Goal: Information Seeking & Learning: Check status

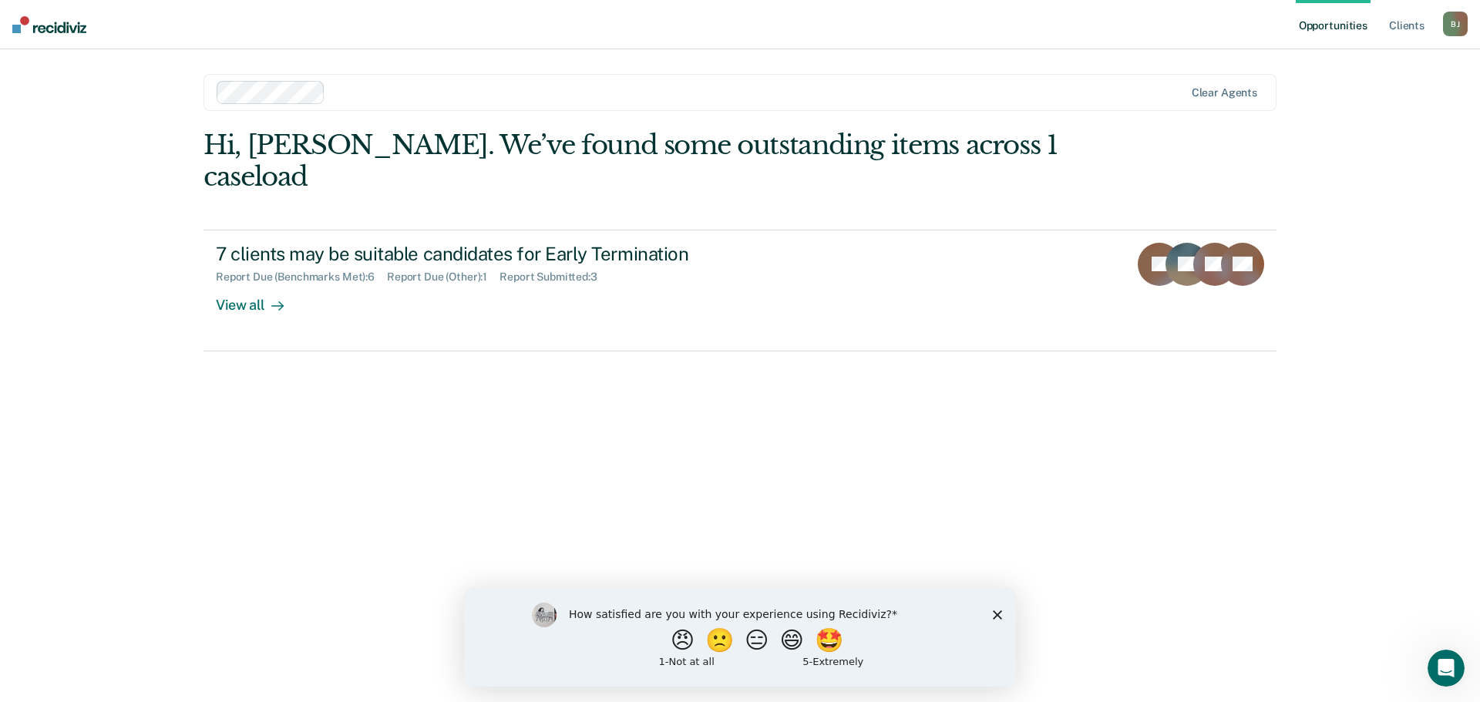
click at [998, 613] on polygon "Close survey" at bounding box center [997, 614] width 9 height 9
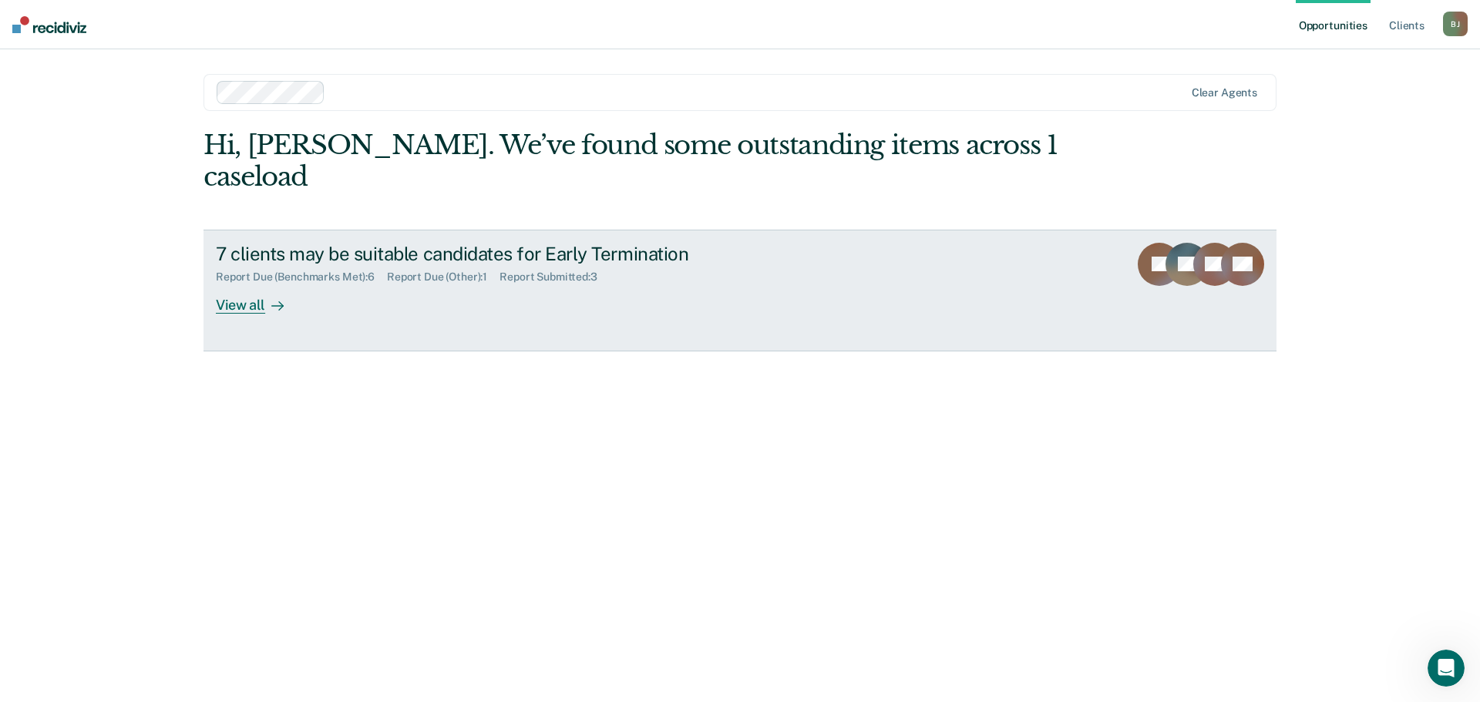
click at [254, 284] on div "View all" at bounding box center [259, 299] width 86 height 30
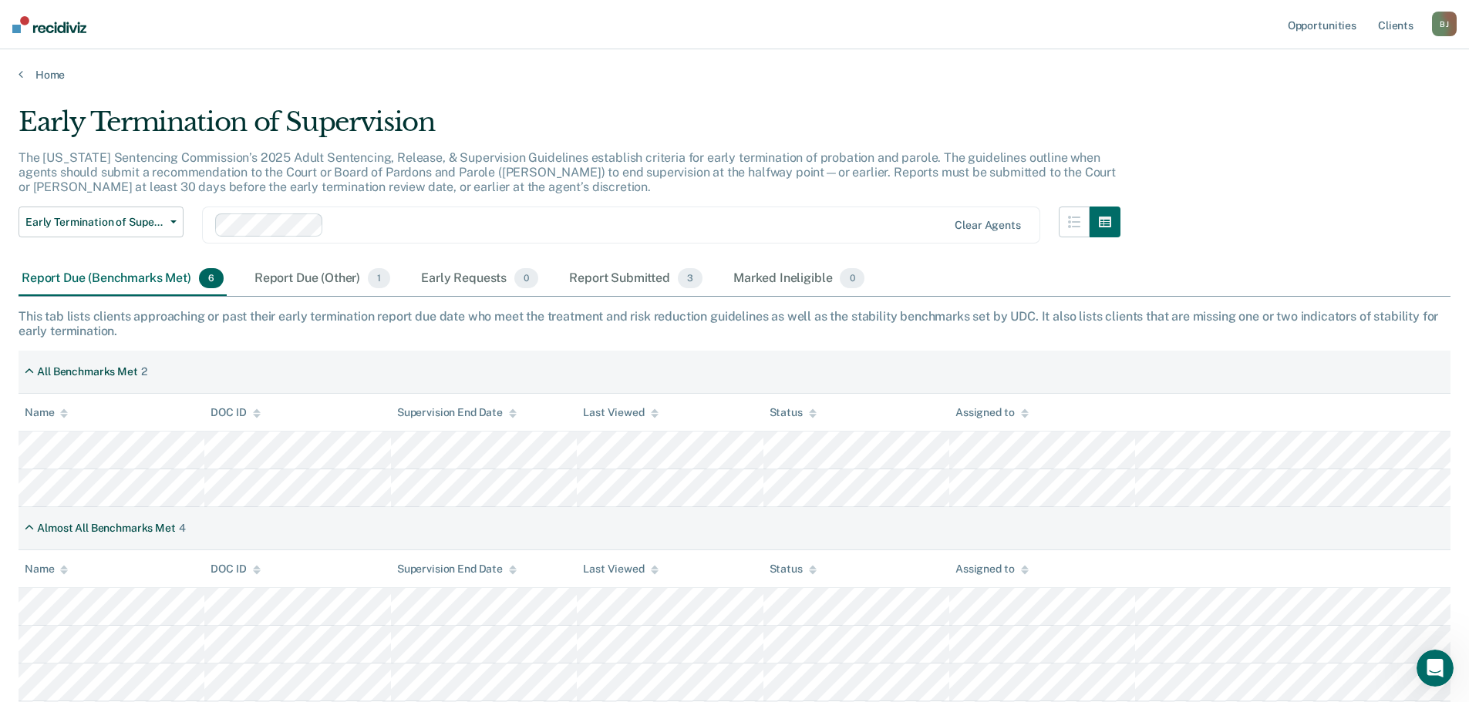
drag, startPoint x: 521, startPoint y: 223, endPoint x: 499, endPoint y: 223, distance: 22.4
click at [517, 223] on div at bounding box center [638, 226] width 617 height 18
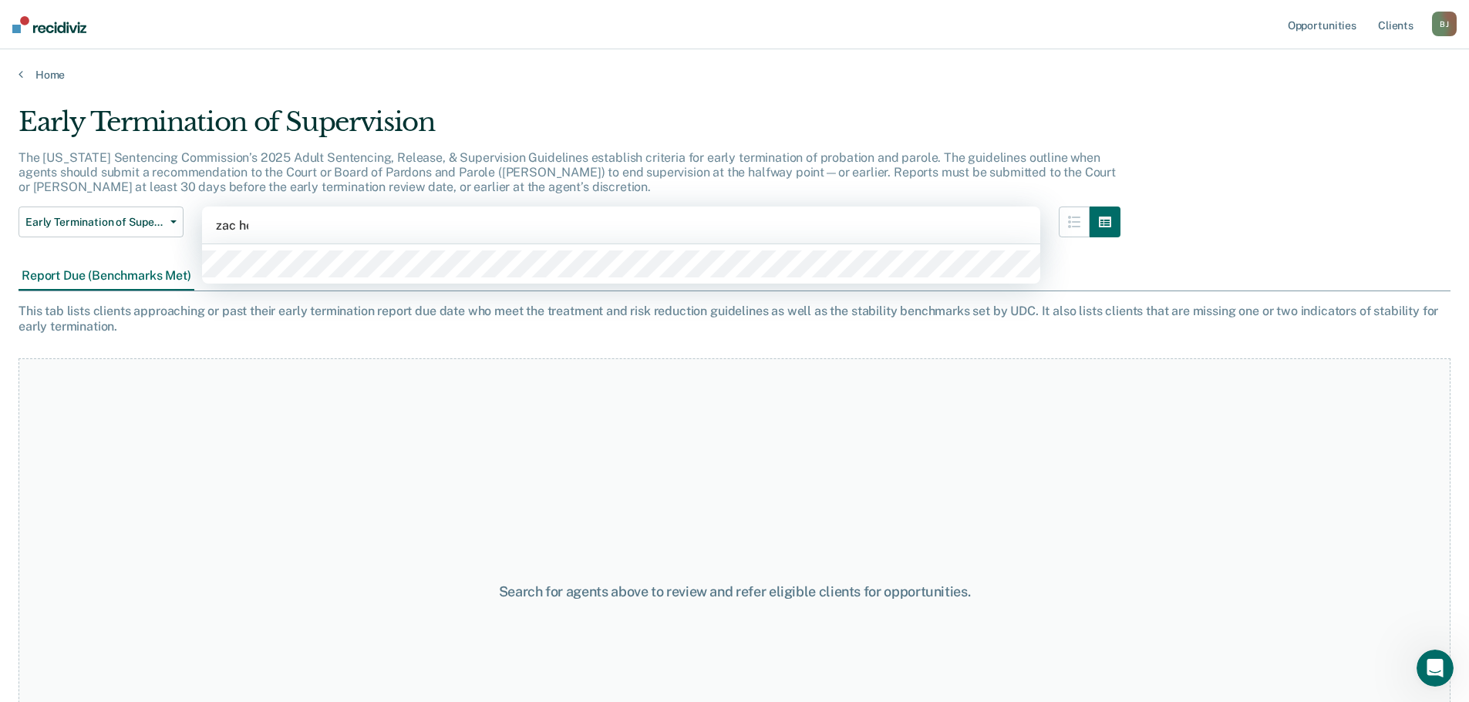
type input "zac hei"
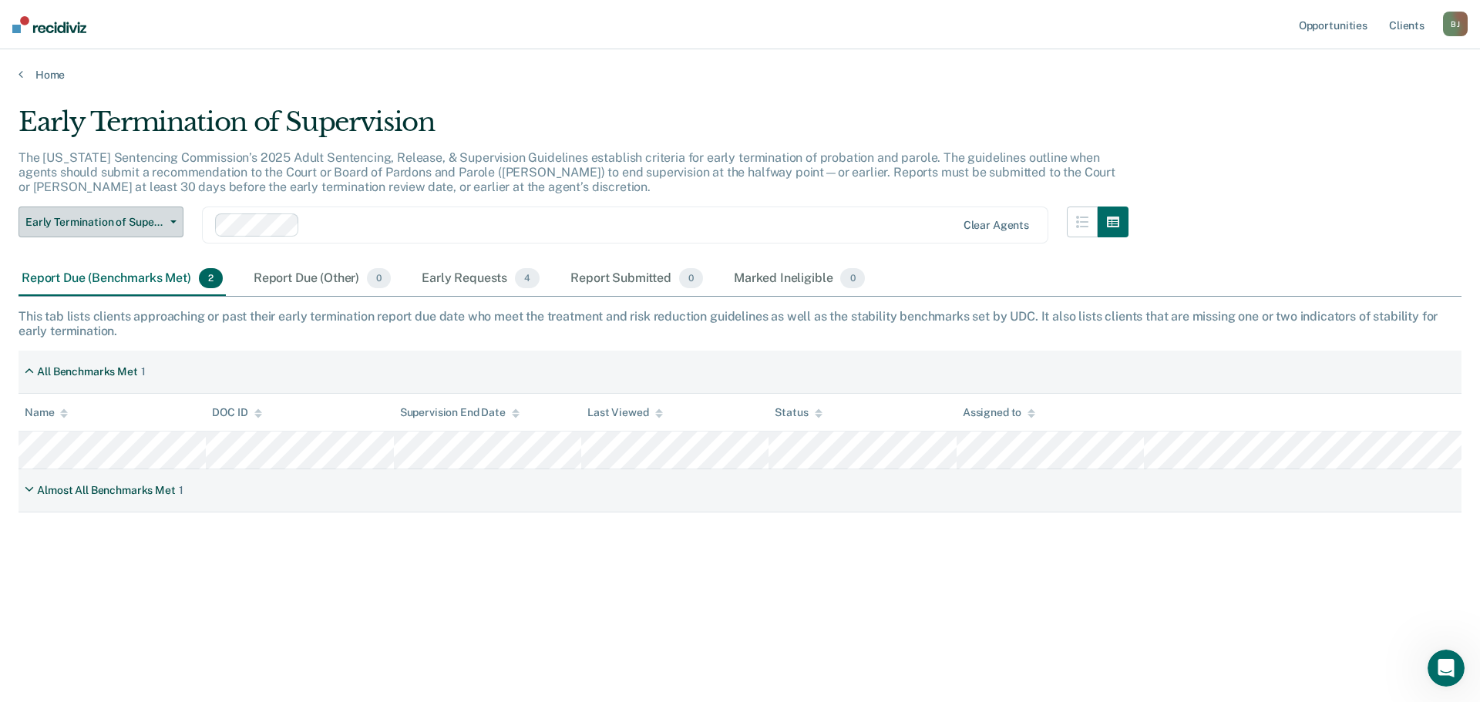
click at [173, 221] on icon "button" at bounding box center [173, 222] width 6 height 3
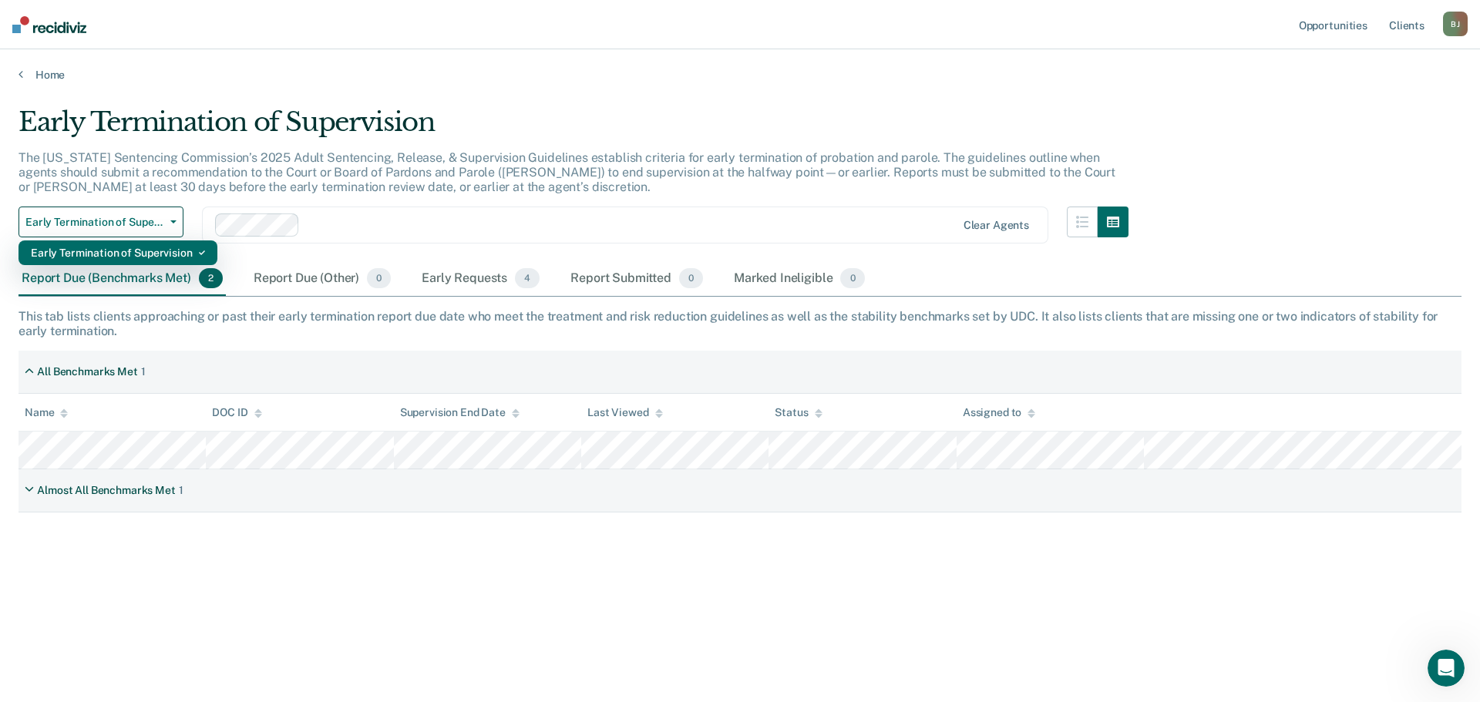
click at [150, 248] on div "Early Termination of Supervision" at bounding box center [118, 253] width 174 height 25
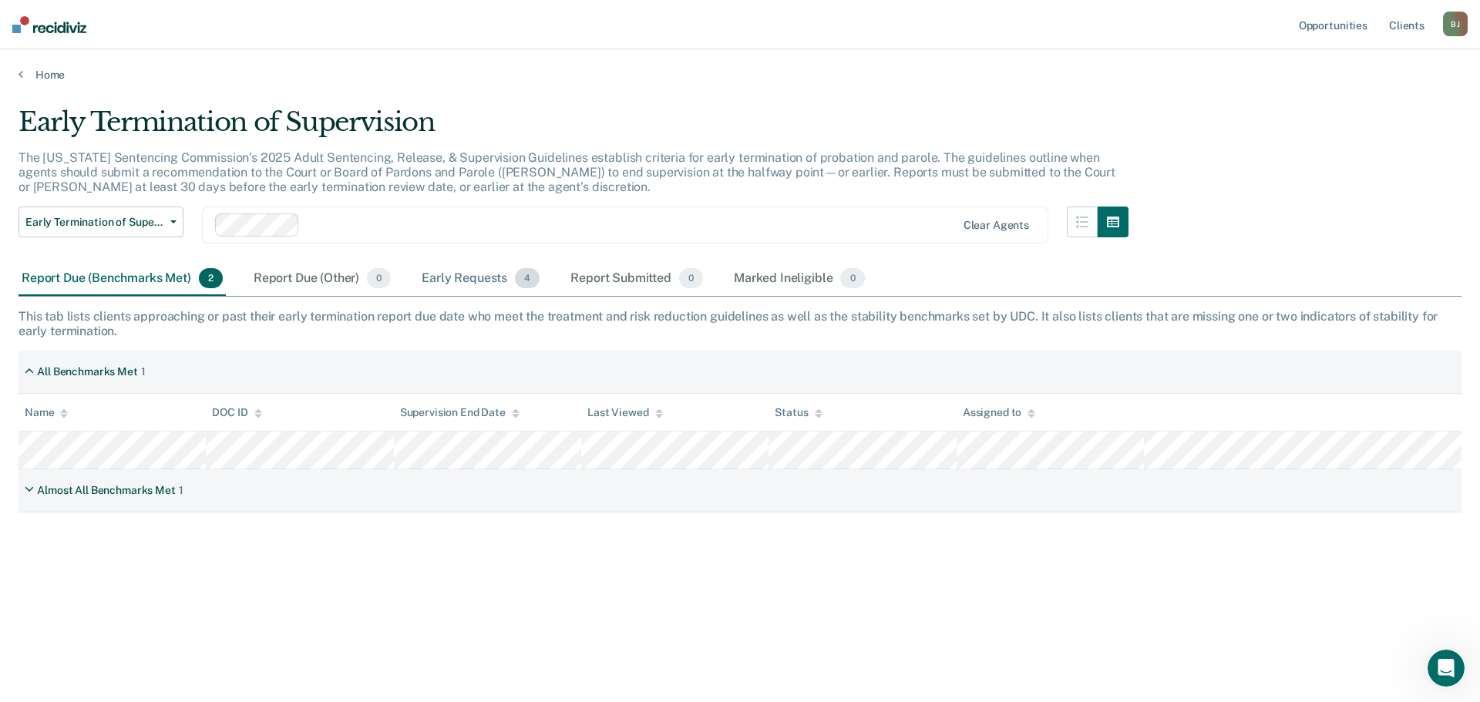
click at [464, 278] on div "Early Requests 4" at bounding box center [481, 279] width 124 height 34
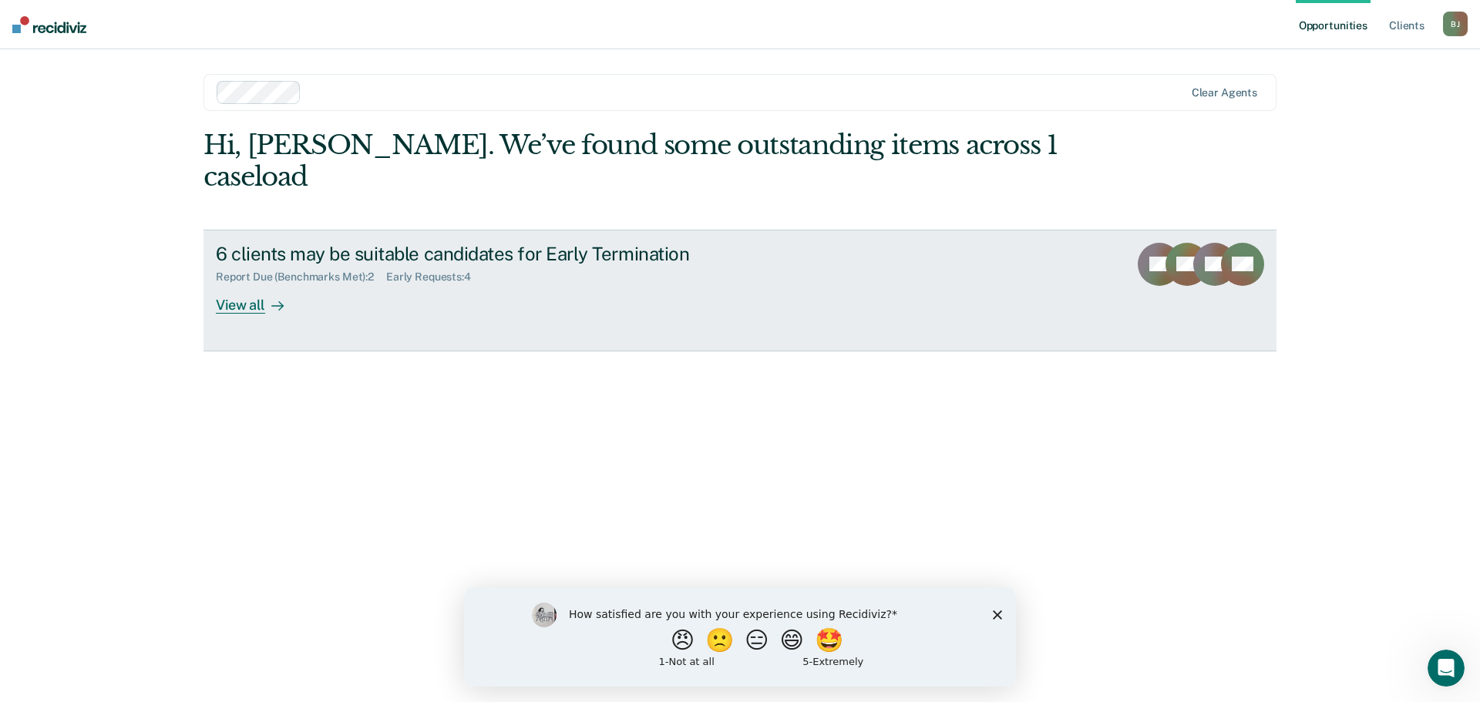
click at [243, 284] on div "View all" at bounding box center [259, 299] width 86 height 30
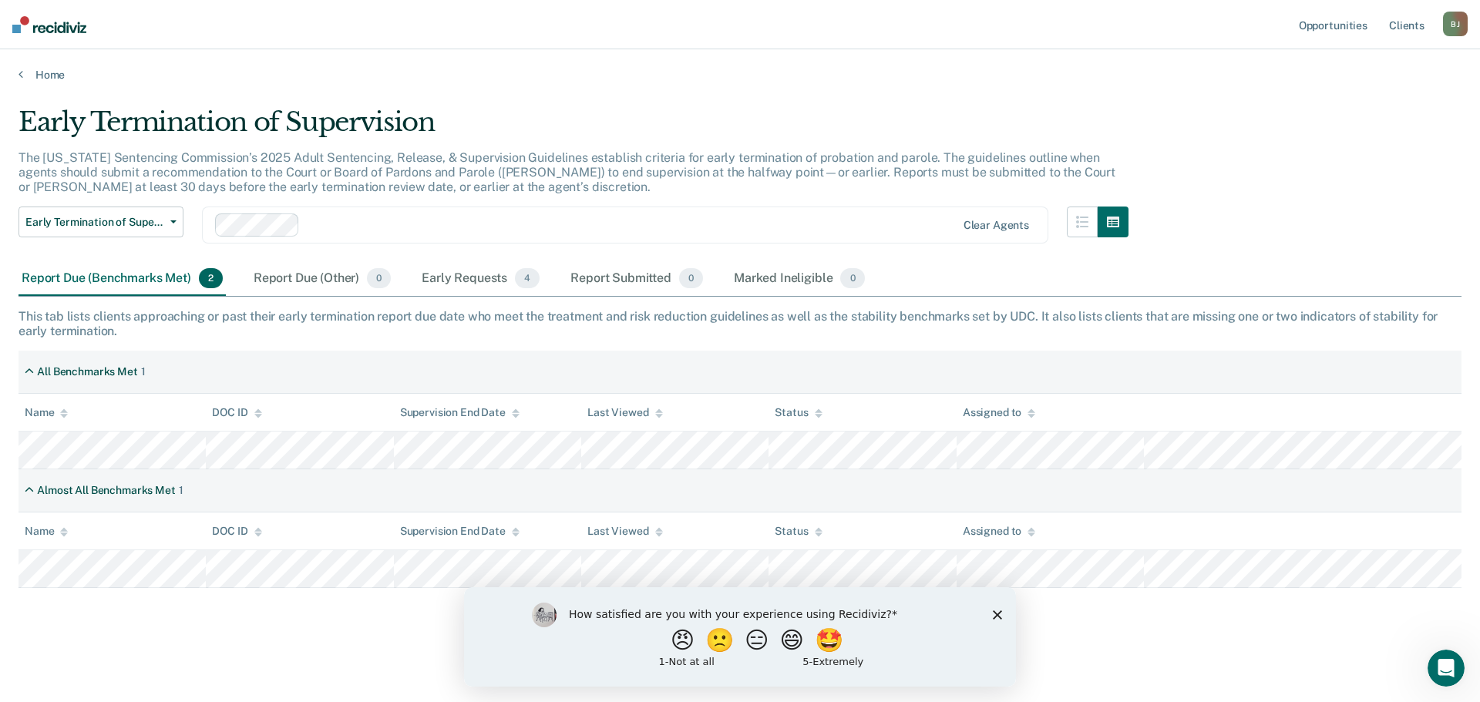
click at [64, 276] on div "Report Due (Benchmarks Met) 2" at bounding box center [122, 279] width 207 height 34
click at [322, 276] on div "Report Due (Other) 0" at bounding box center [322, 279] width 143 height 34
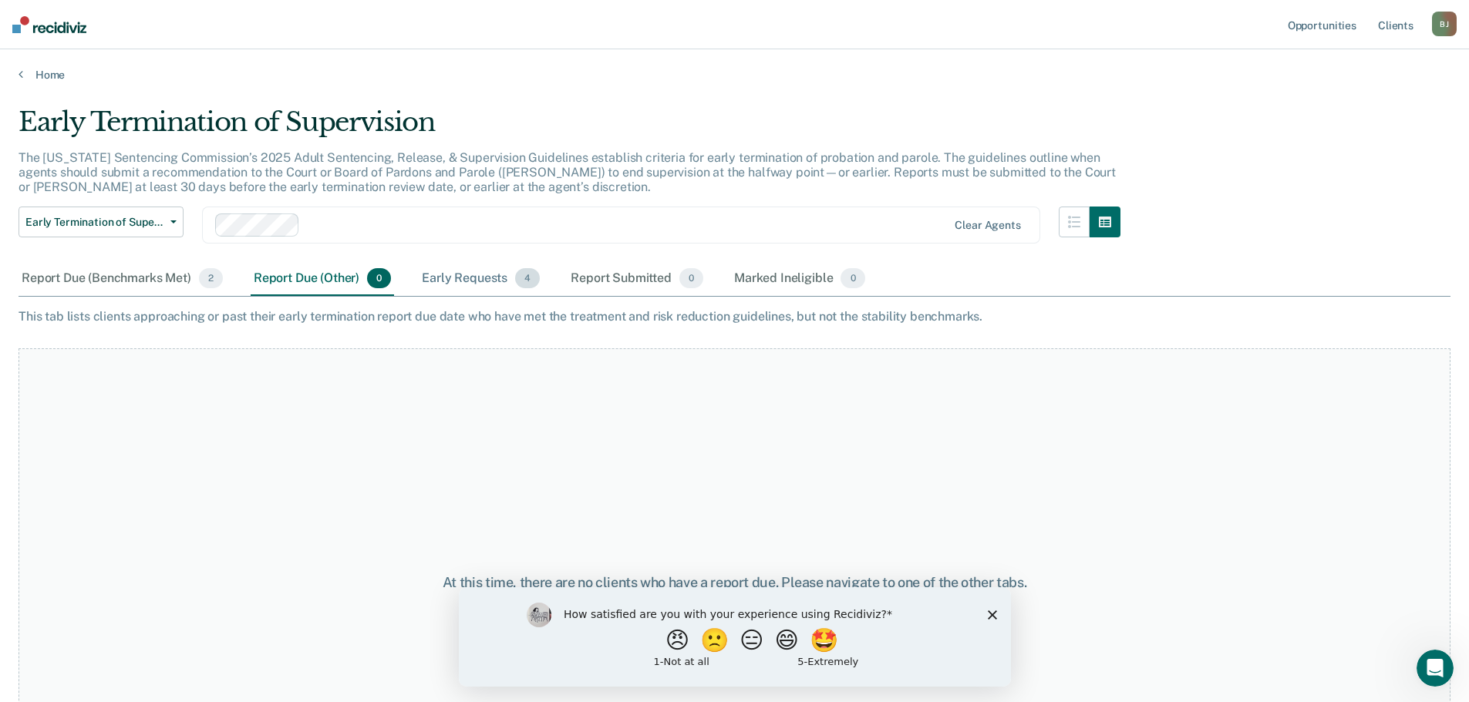
click at [460, 277] on div "Early Requests 4" at bounding box center [481, 279] width 124 height 34
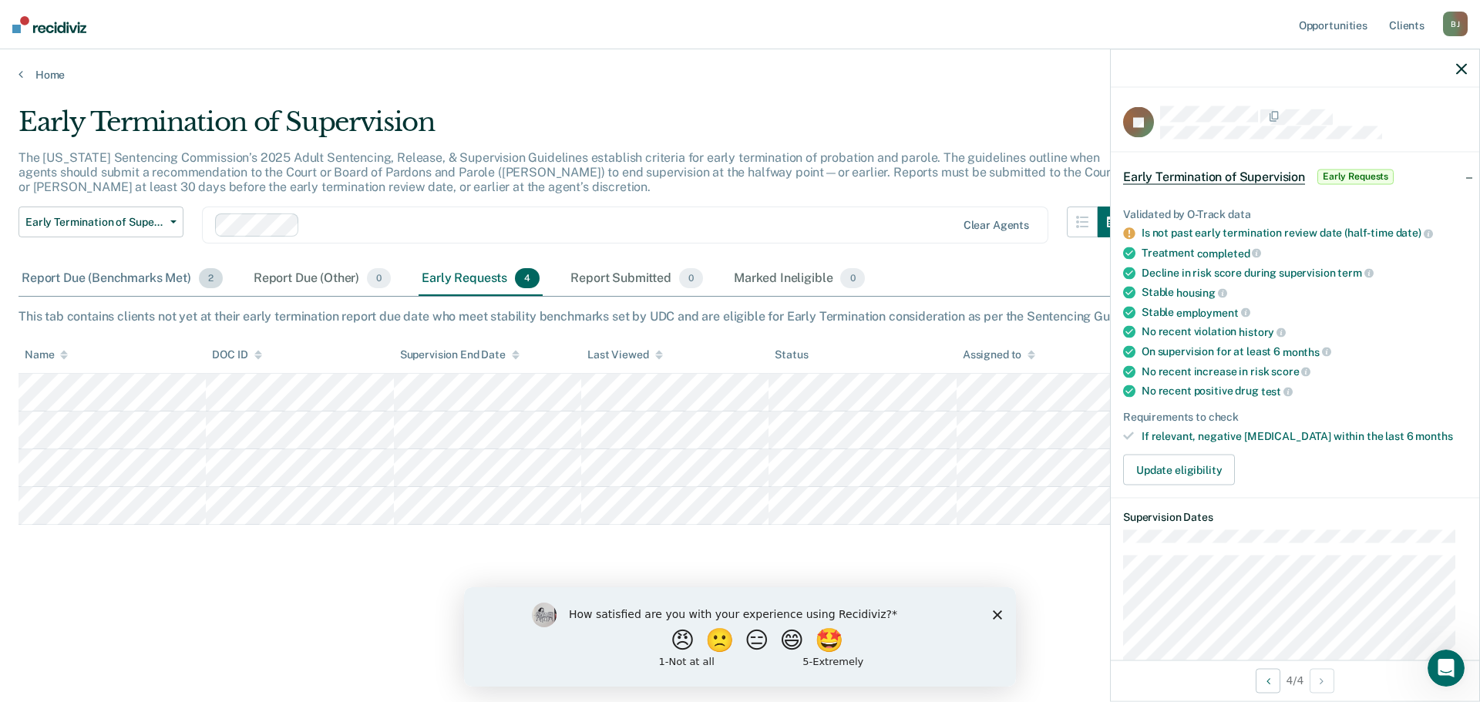
click at [79, 275] on div "Report Due (Benchmarks Met) 2" at bounding box center [122, 279] width 207 height 34
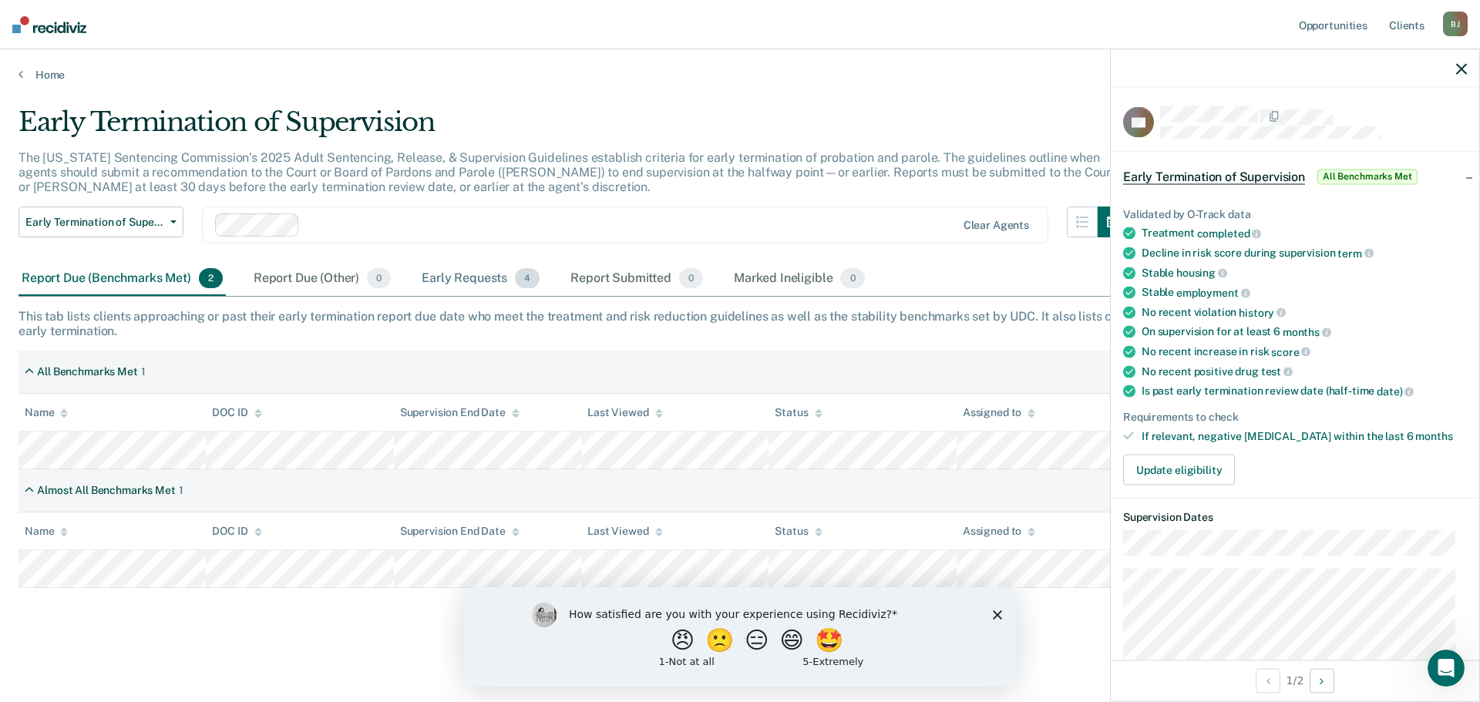
click at [480, 280] on div "Early Requests 4" at bounding box center [481, 279] width 124 height 34
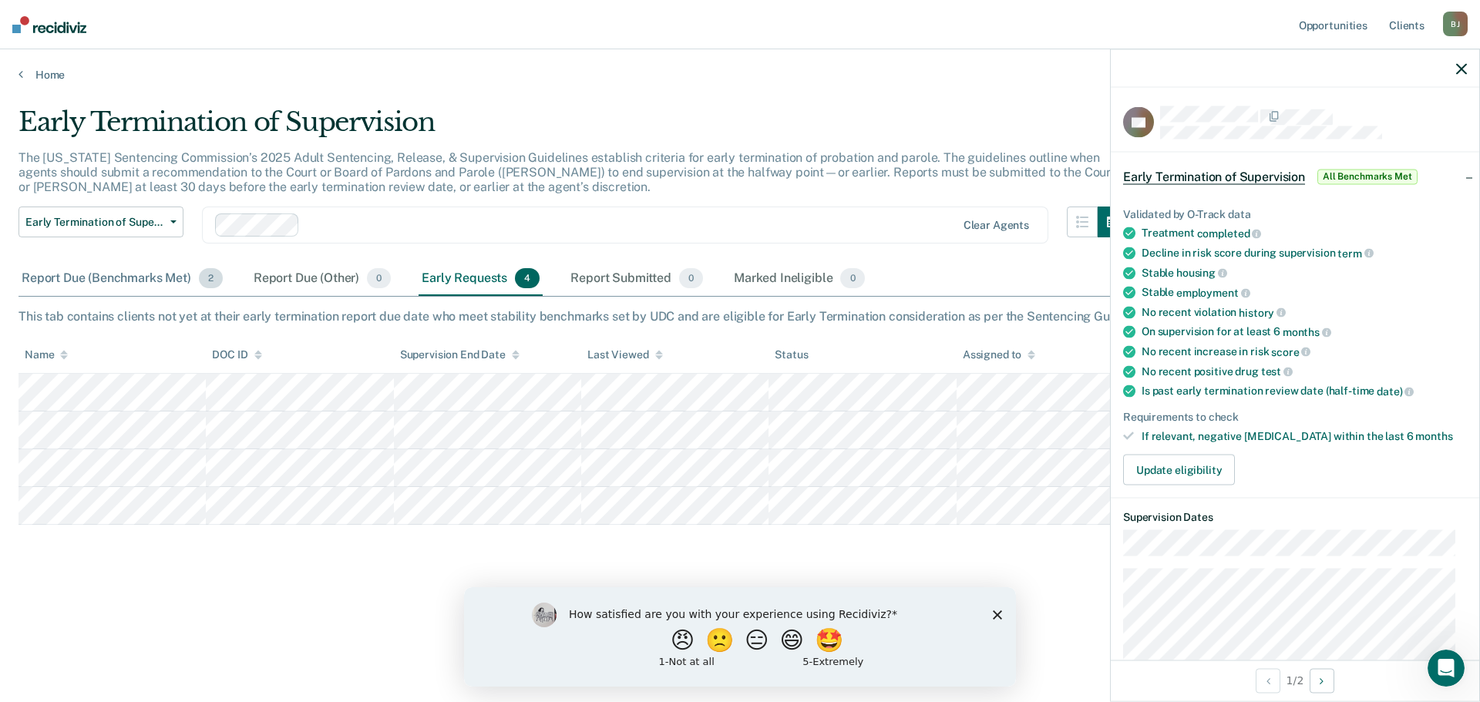
click at [143, 280] on div "Report Due (Benchmarks Met) 2" at bounding box center [122, 279] width 207 height 34
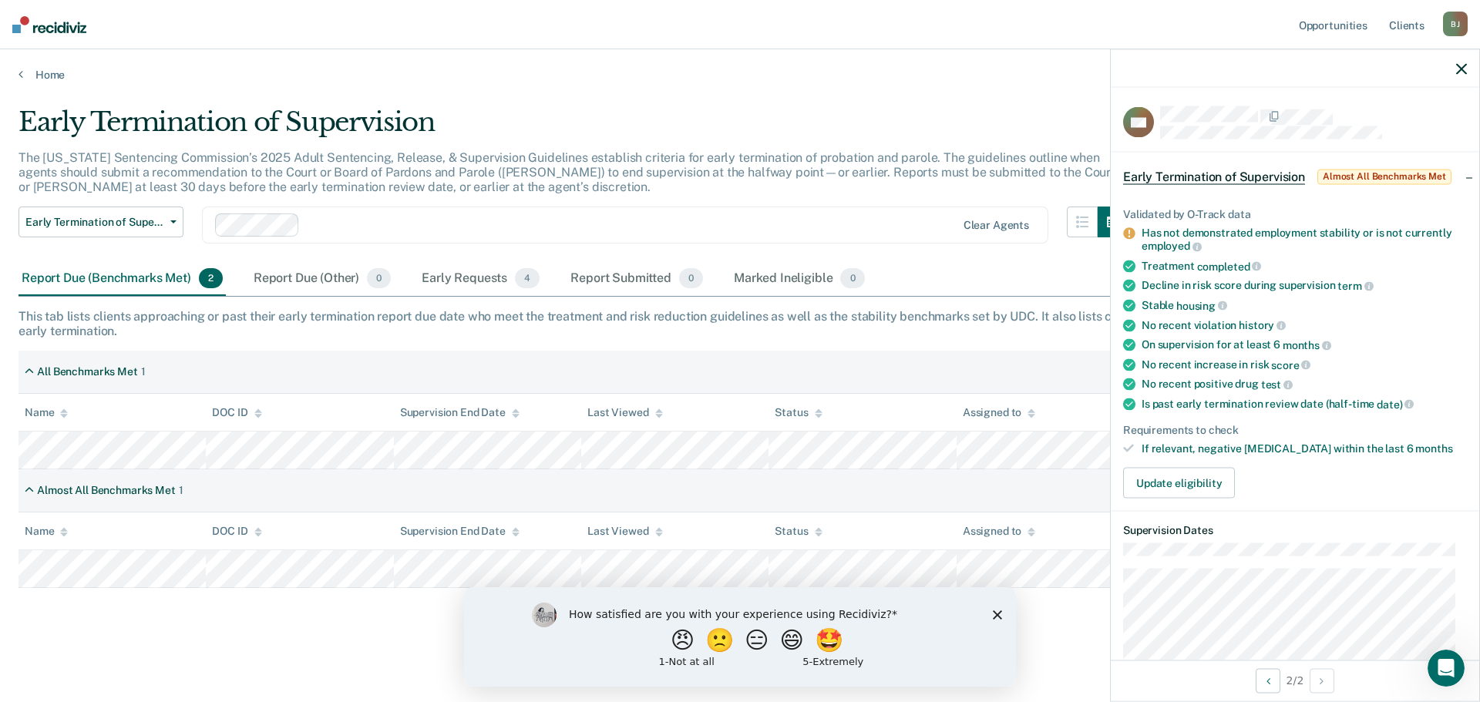
click at [1001, 615] on icon "Close survey" at bounding box center [997, 614] width 9 height 9
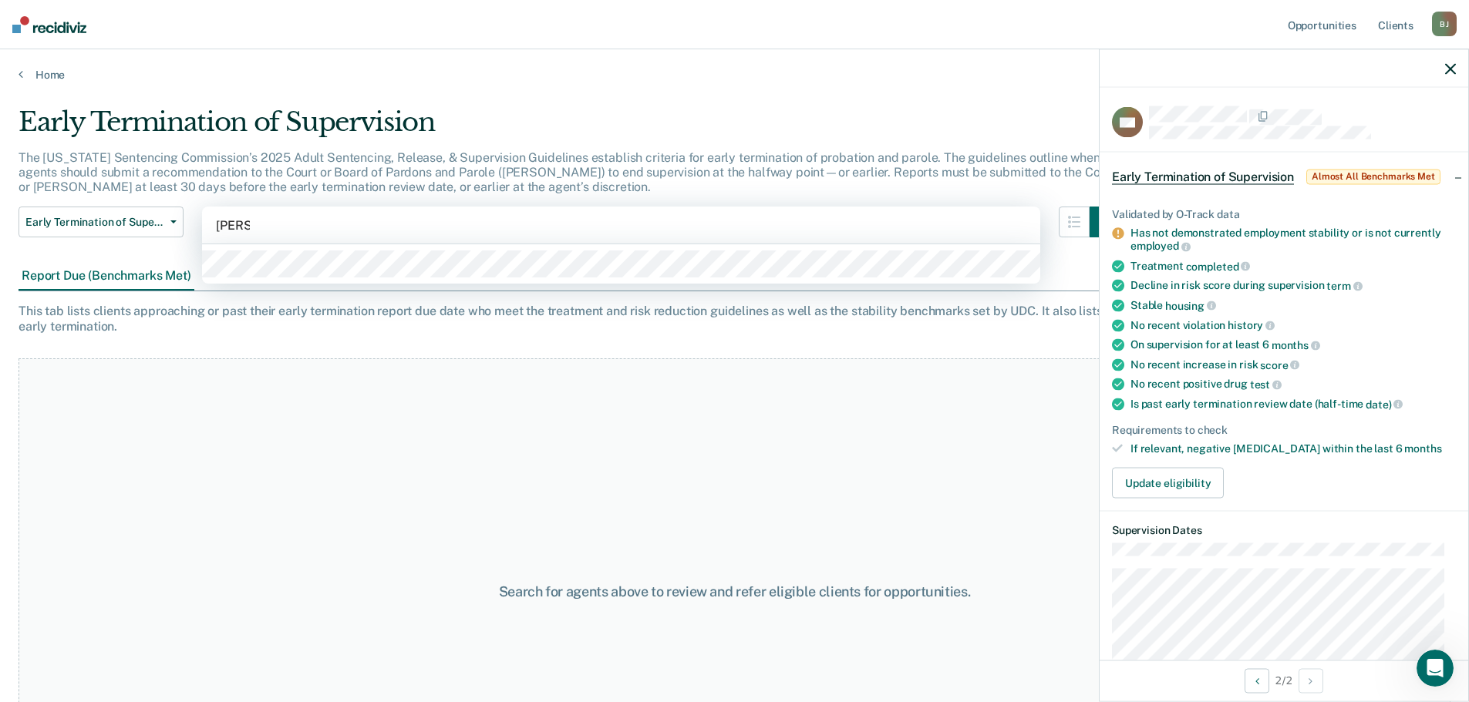
type input "jay ross"
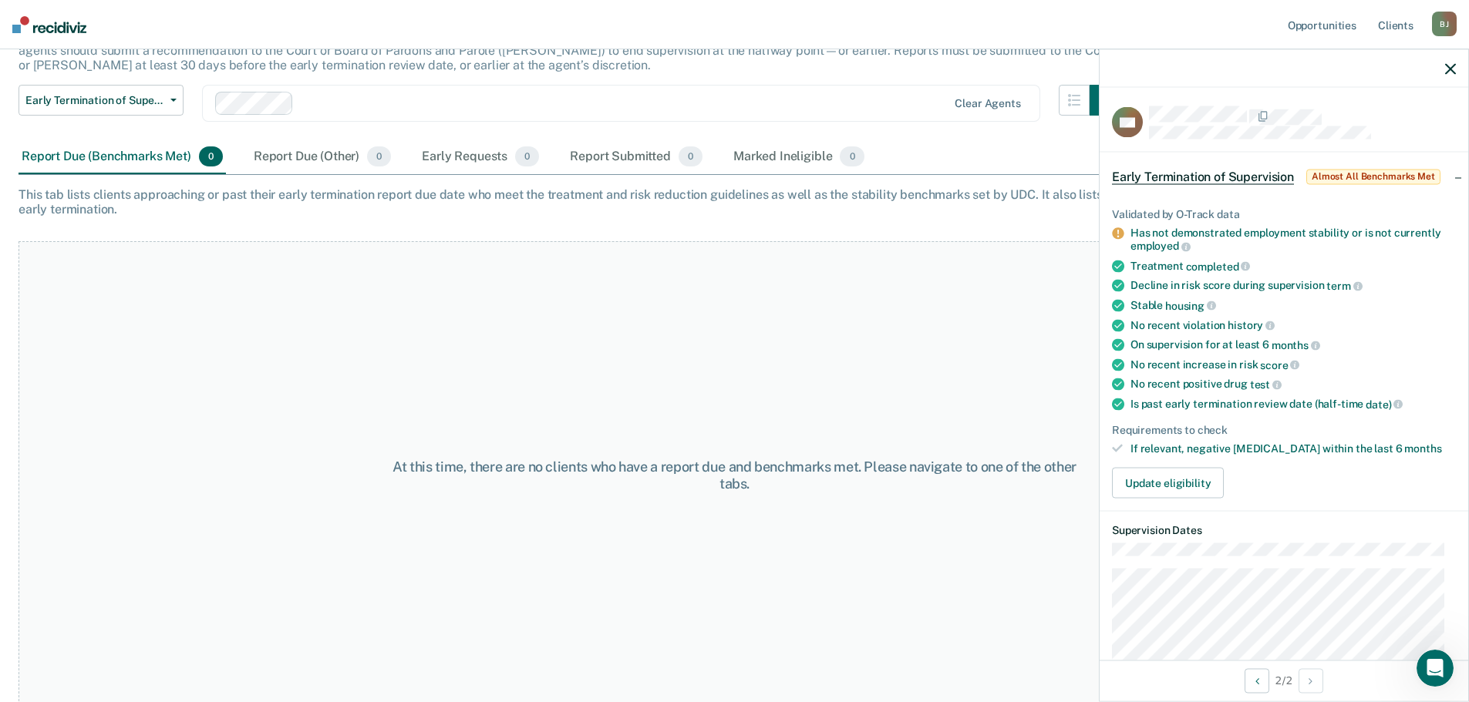
scroll to position [129, 0]
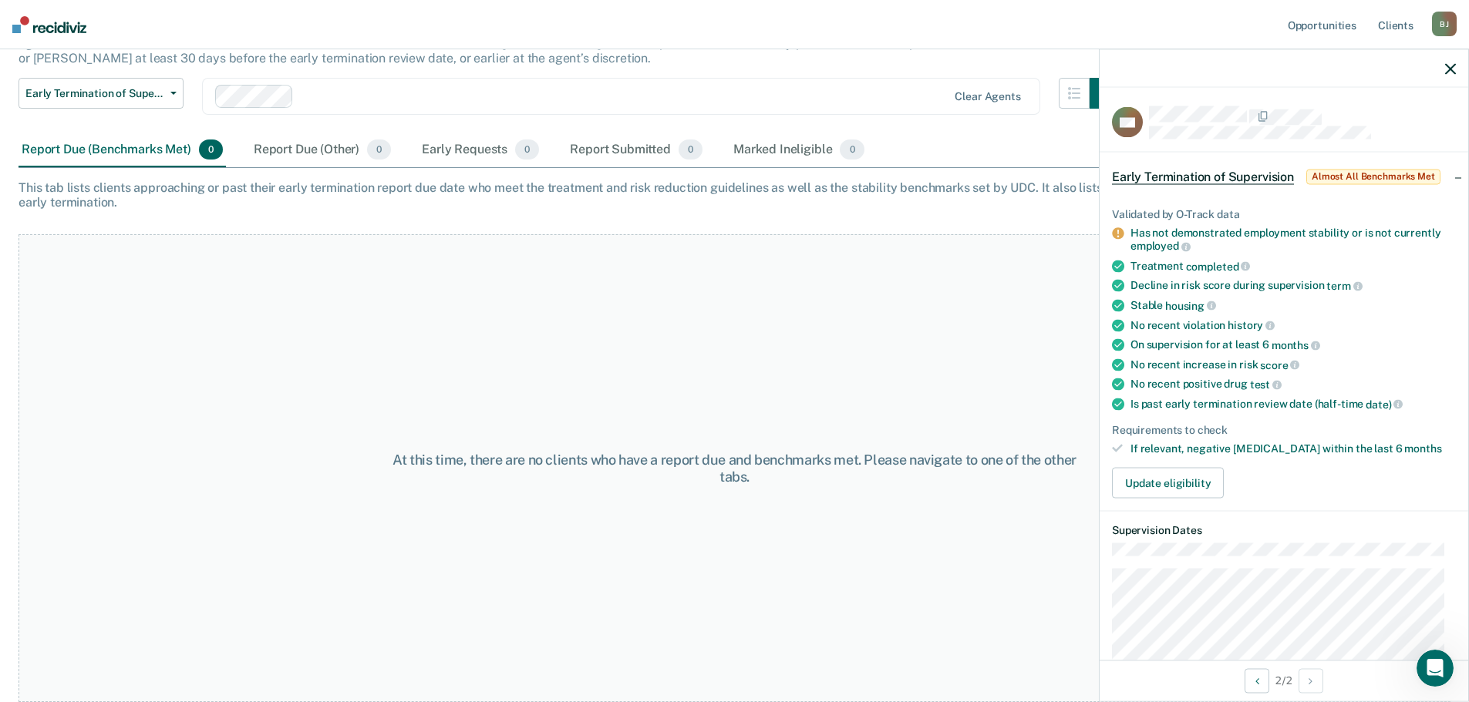
click at [1449, 72] on icon "button" at bounding box center [1450, 68] width 11 height 11
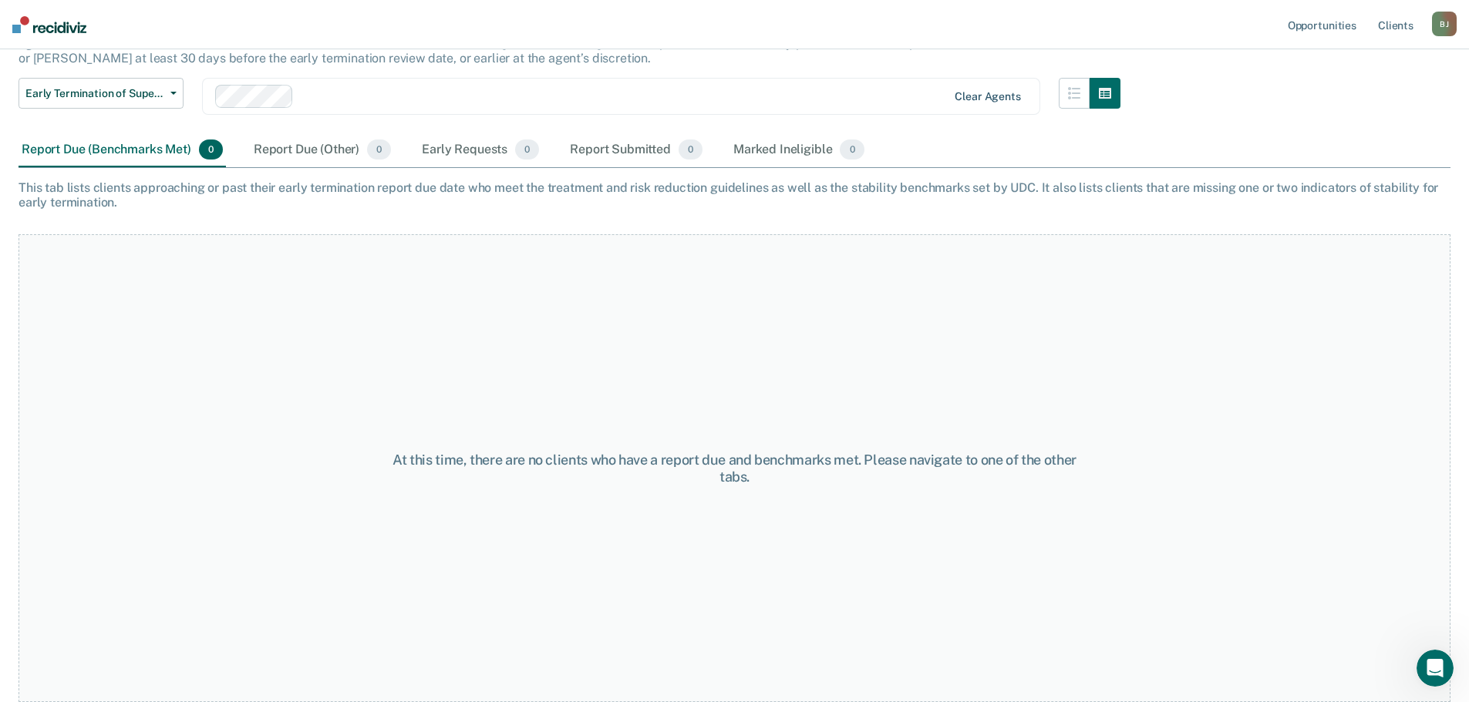
scroll to position [124, 0]
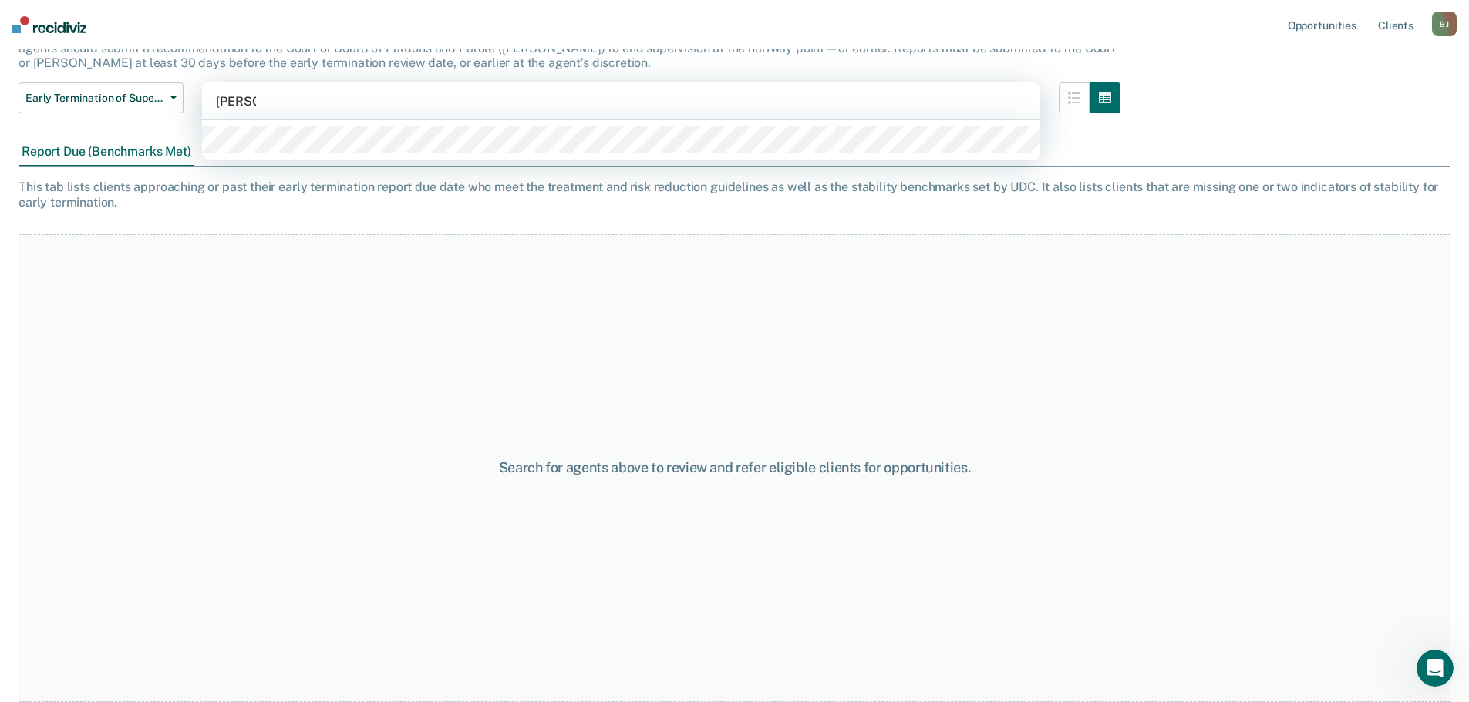
type input "jay ross"
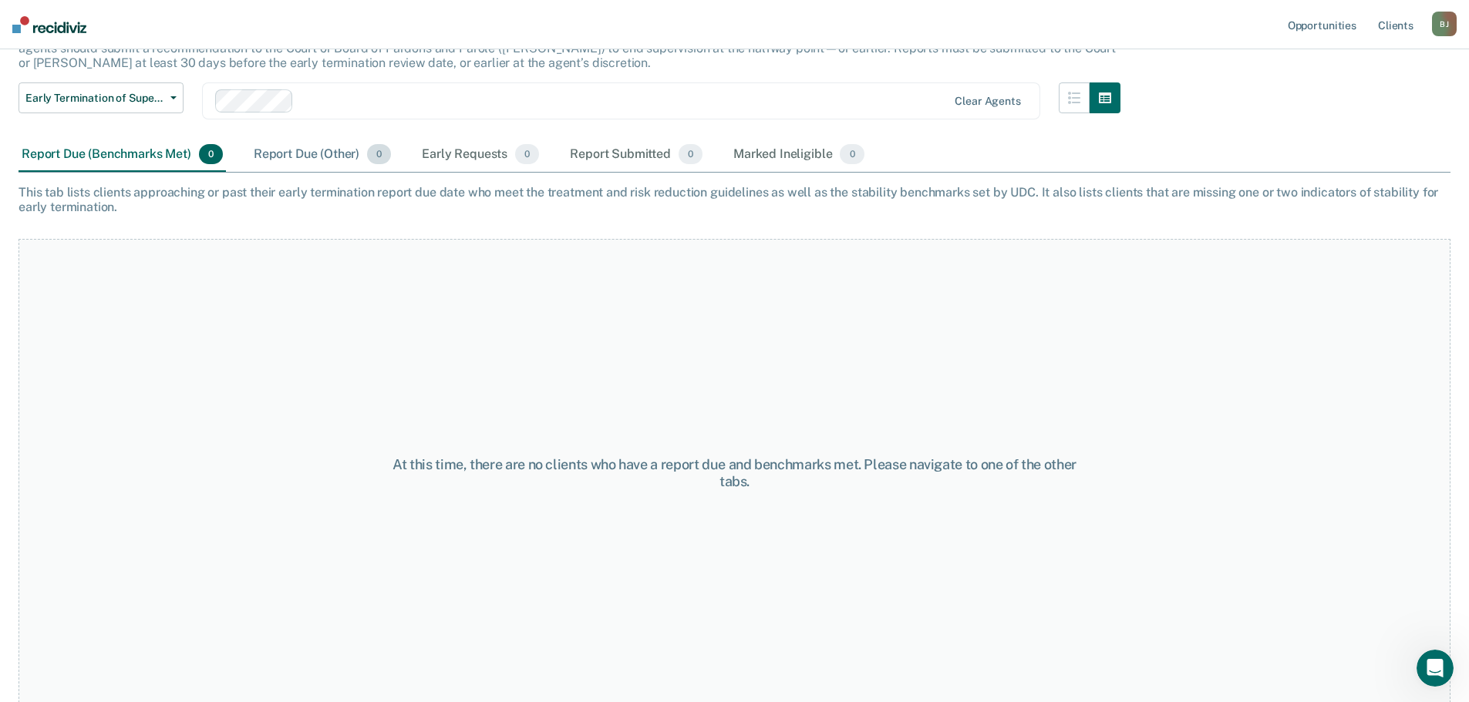
scroll to position [129, 0]
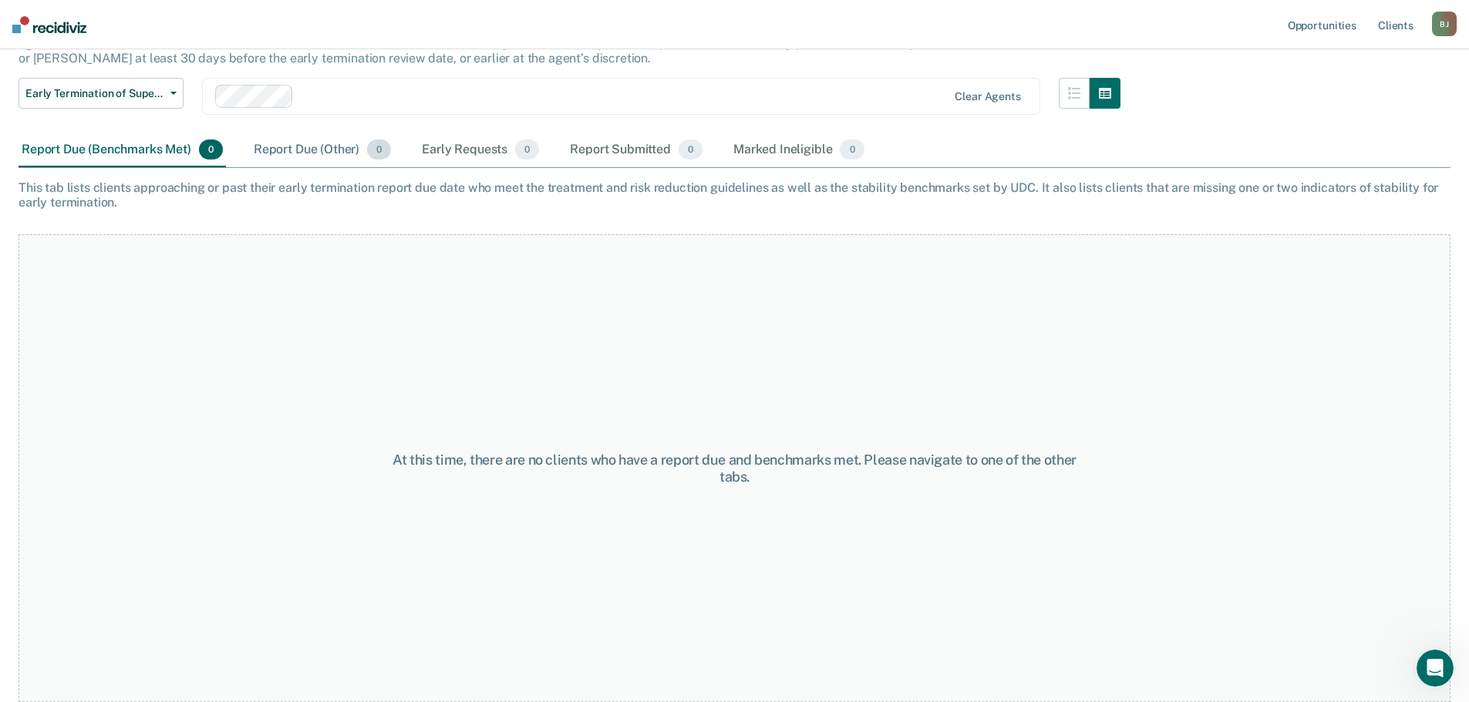
click at [302, 143] on div "Report Due (Other) 0" at bounding box center [322, 150] width 143 height 34
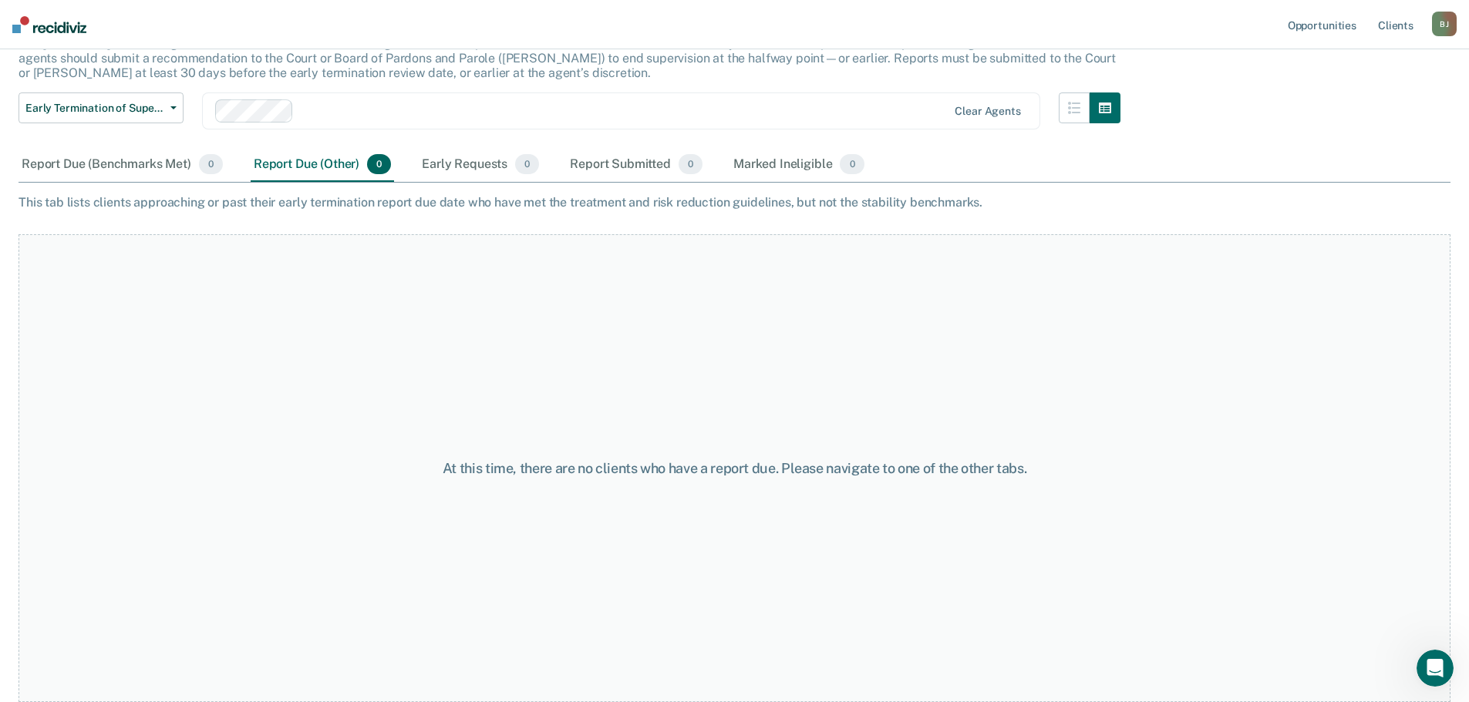
scroll to position [114, 0]
click at [473, 162] on div "Early Requests 0" at bounding box center [480, 165] width 123 height 34
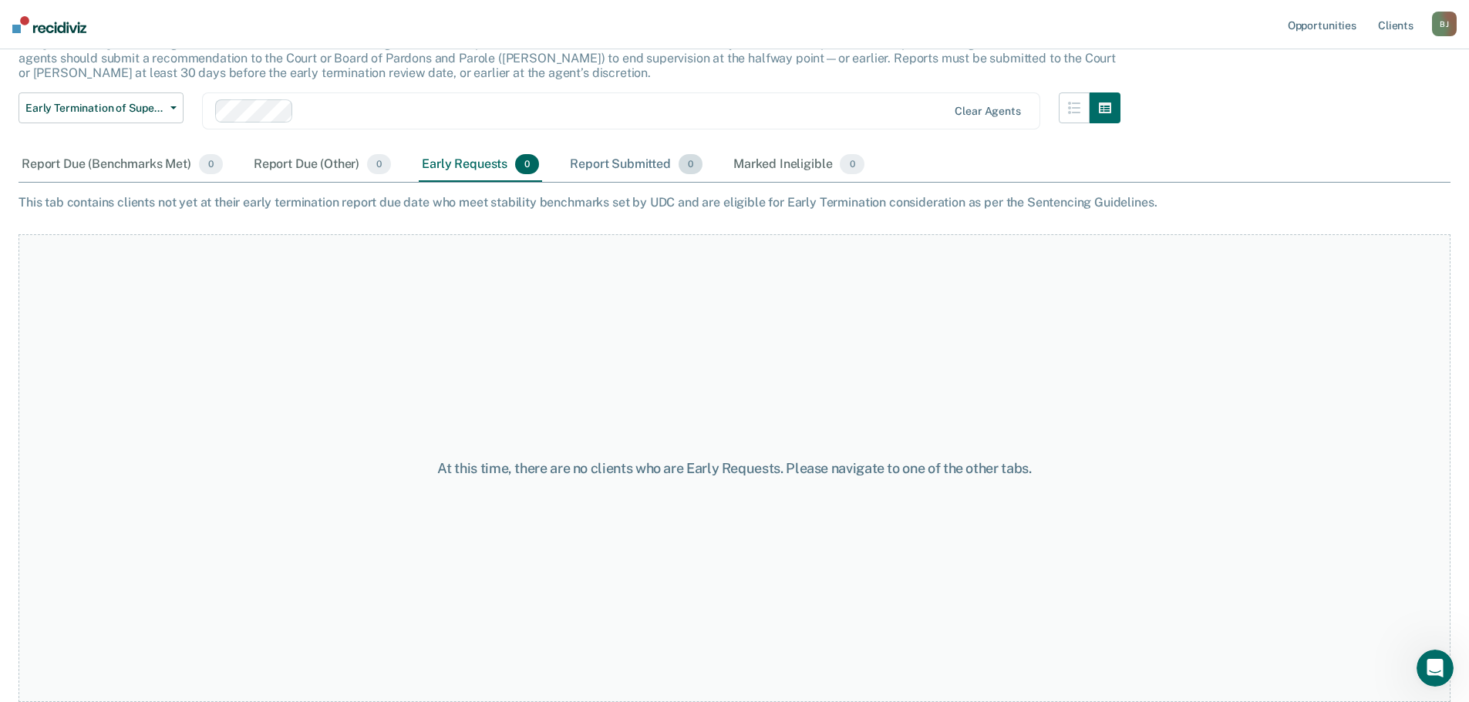
click at [597, 161] on div "Report Submitted 0" at bounding box center [636, 165] width 139 height 34
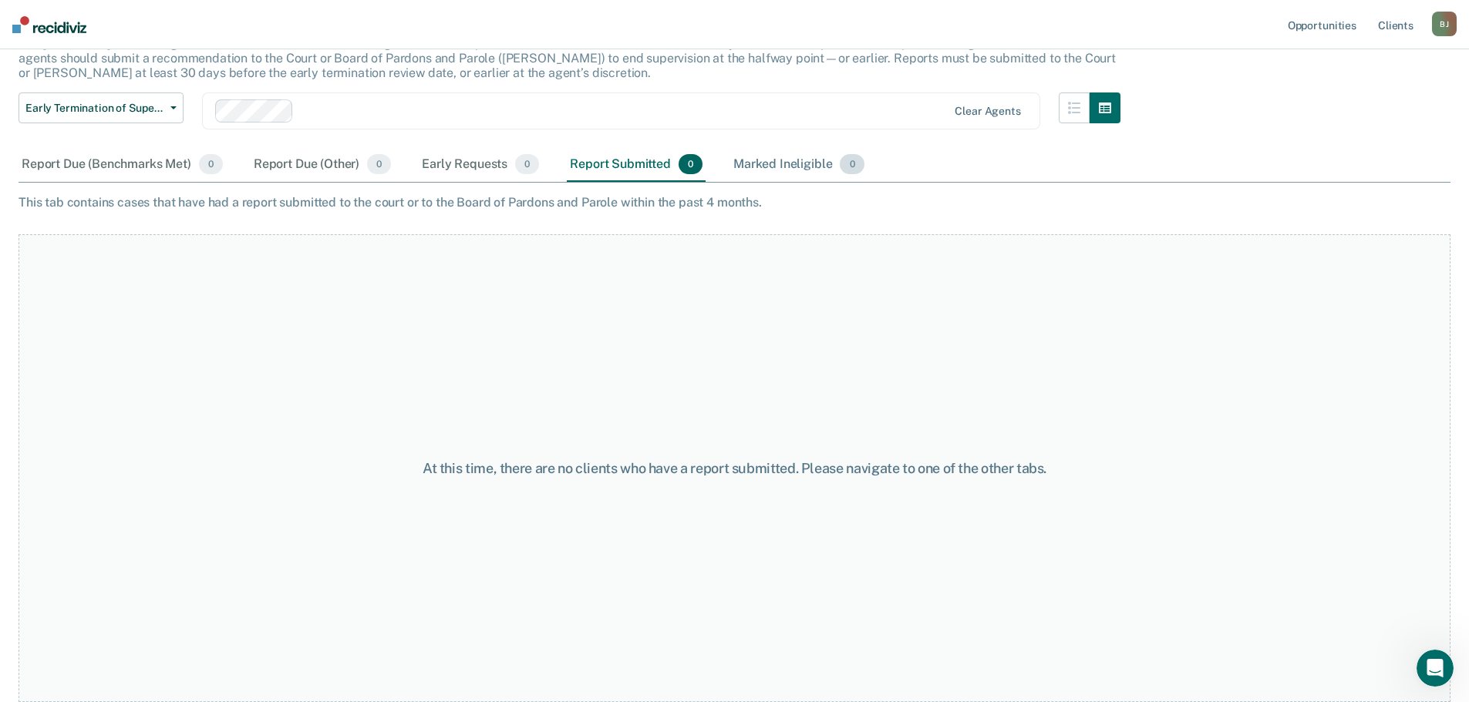
click at [787, 161] on div "Marked Ineligible 0" at bounding box center [798, 165] width 137 height 34
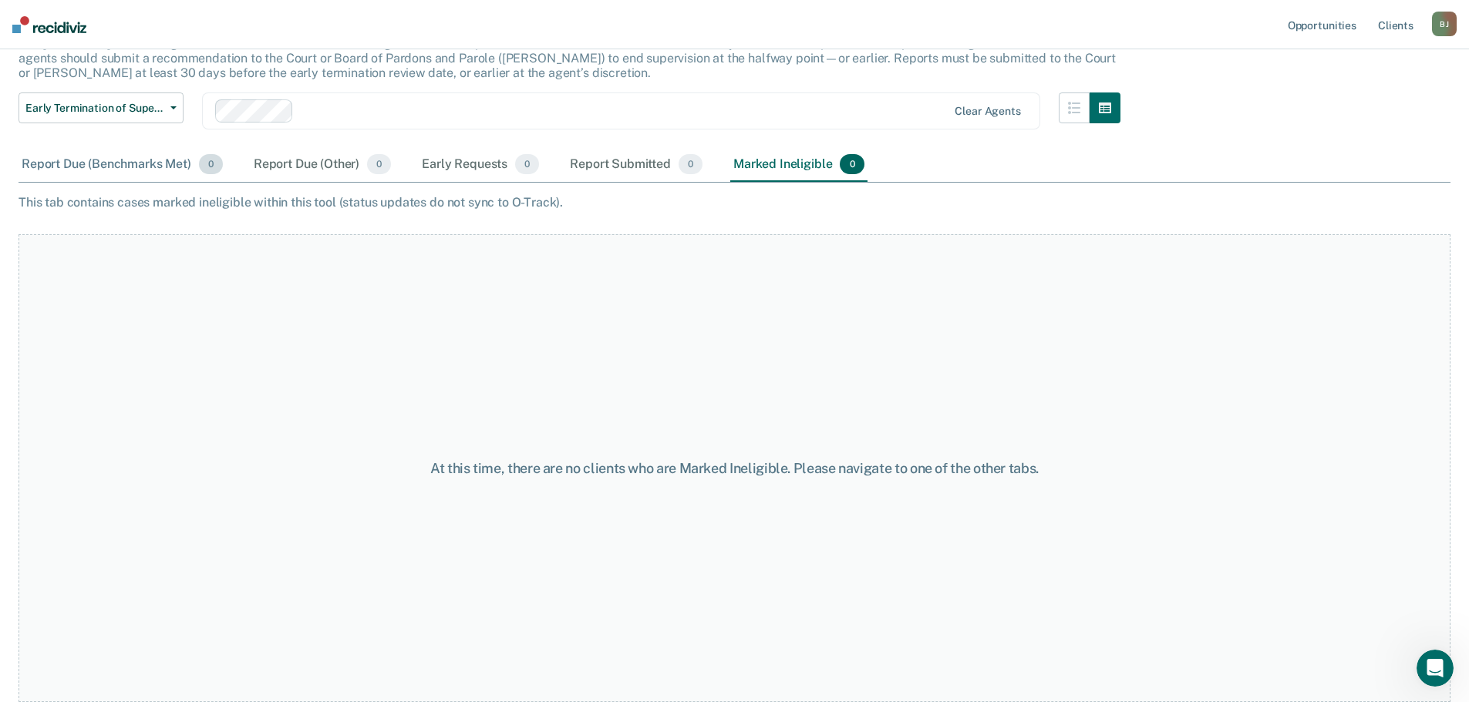
click at [107, 163] on div "Report Due (Benchmarks Met) 0" at bounding box center [122, 165] width 207 height 34
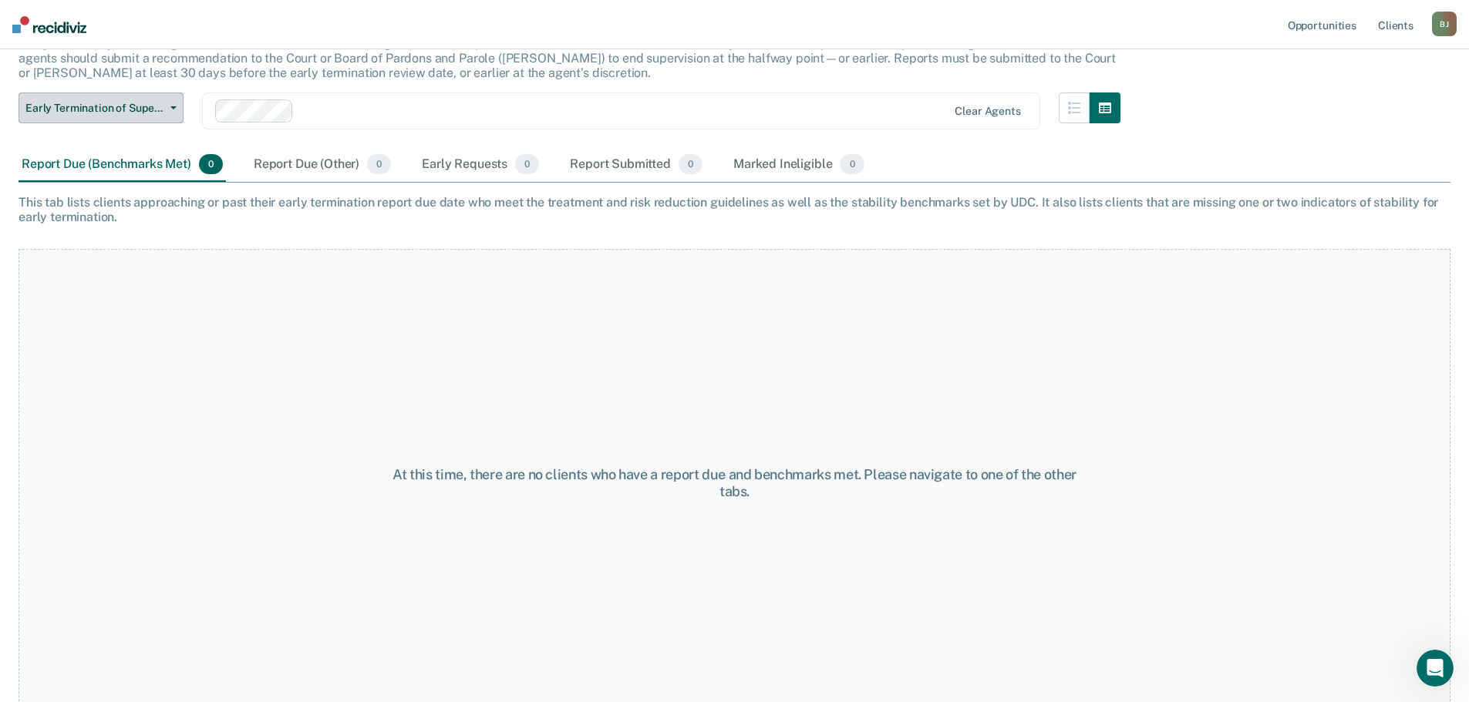
click at [173, 107] on icon "button" at bounding box center [173, 107] width 6 height 3
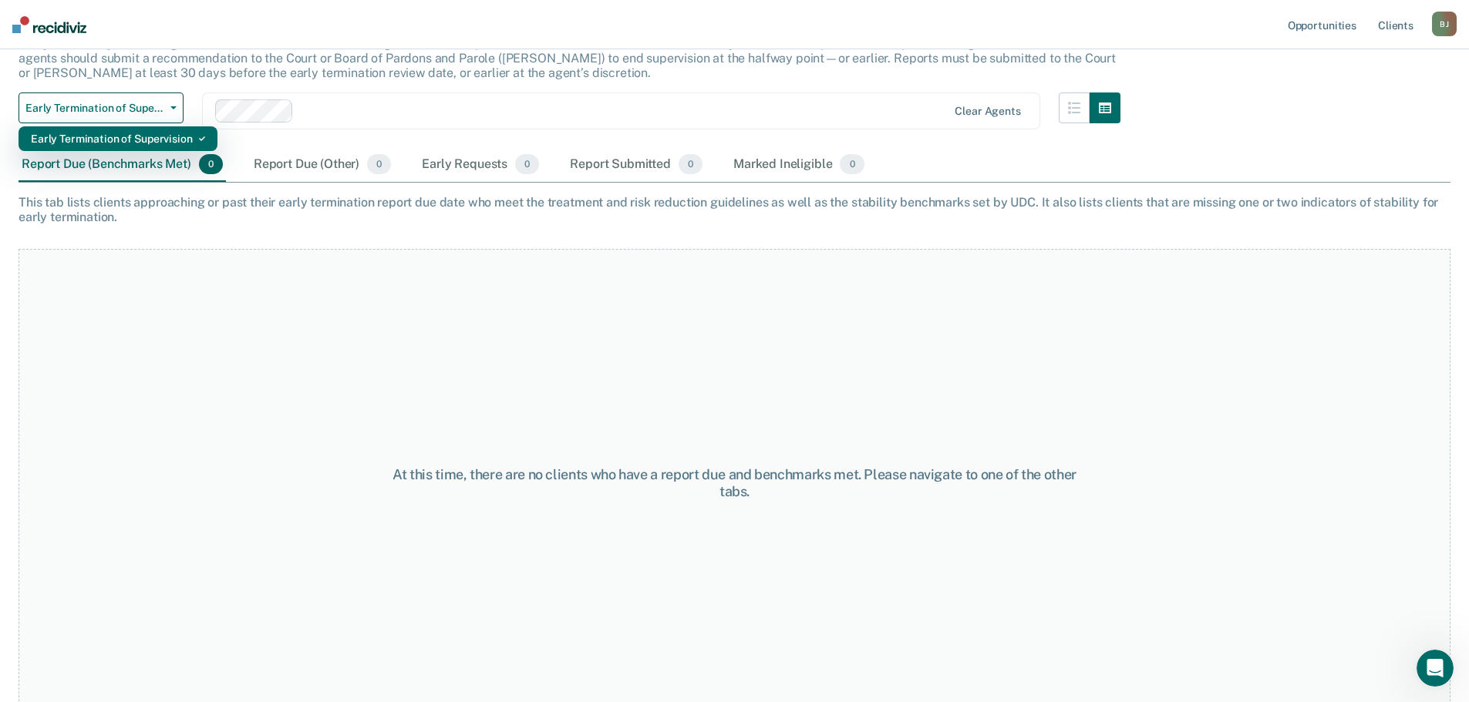
click at [140, 135] on div "Early Termination of Supervision" at bounding box center [118, 138] width 174 height 25
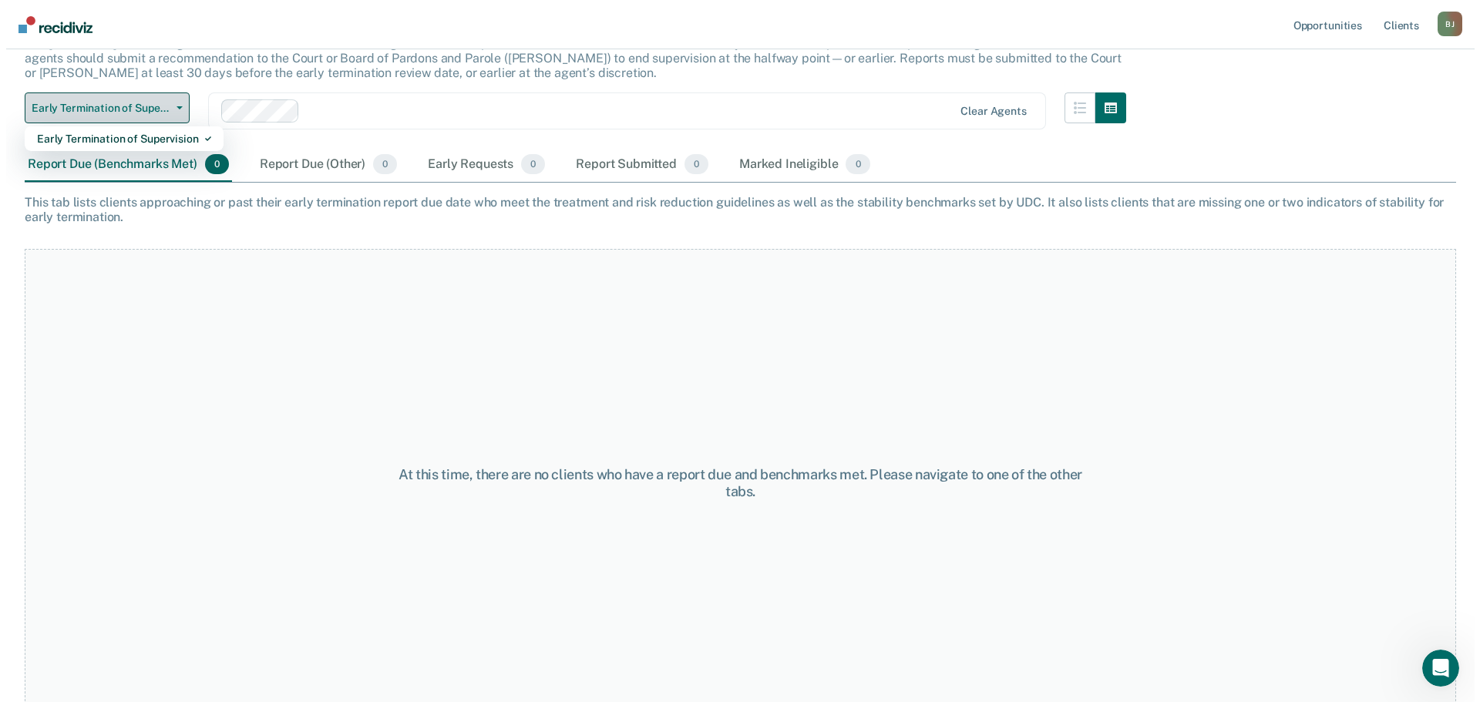
scroll to position [0, 0]
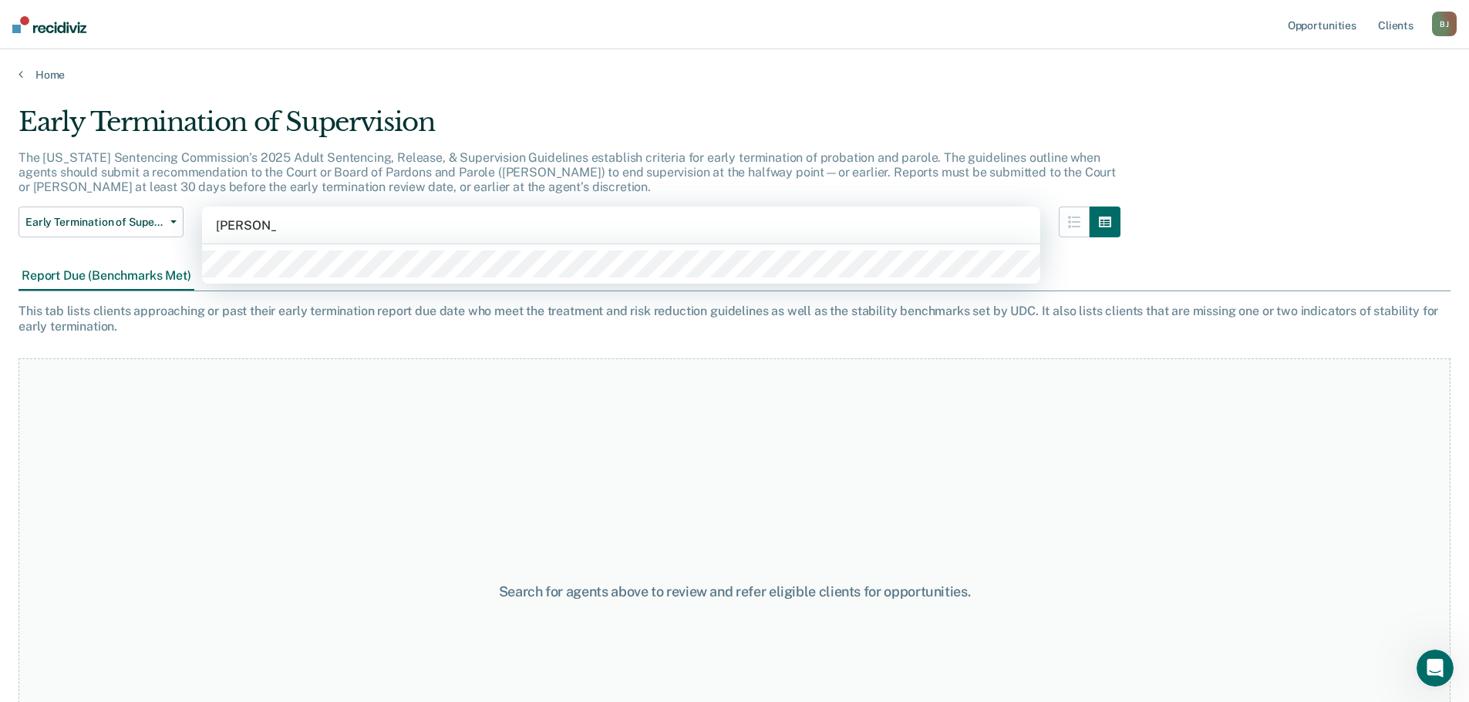
type input "john whited"
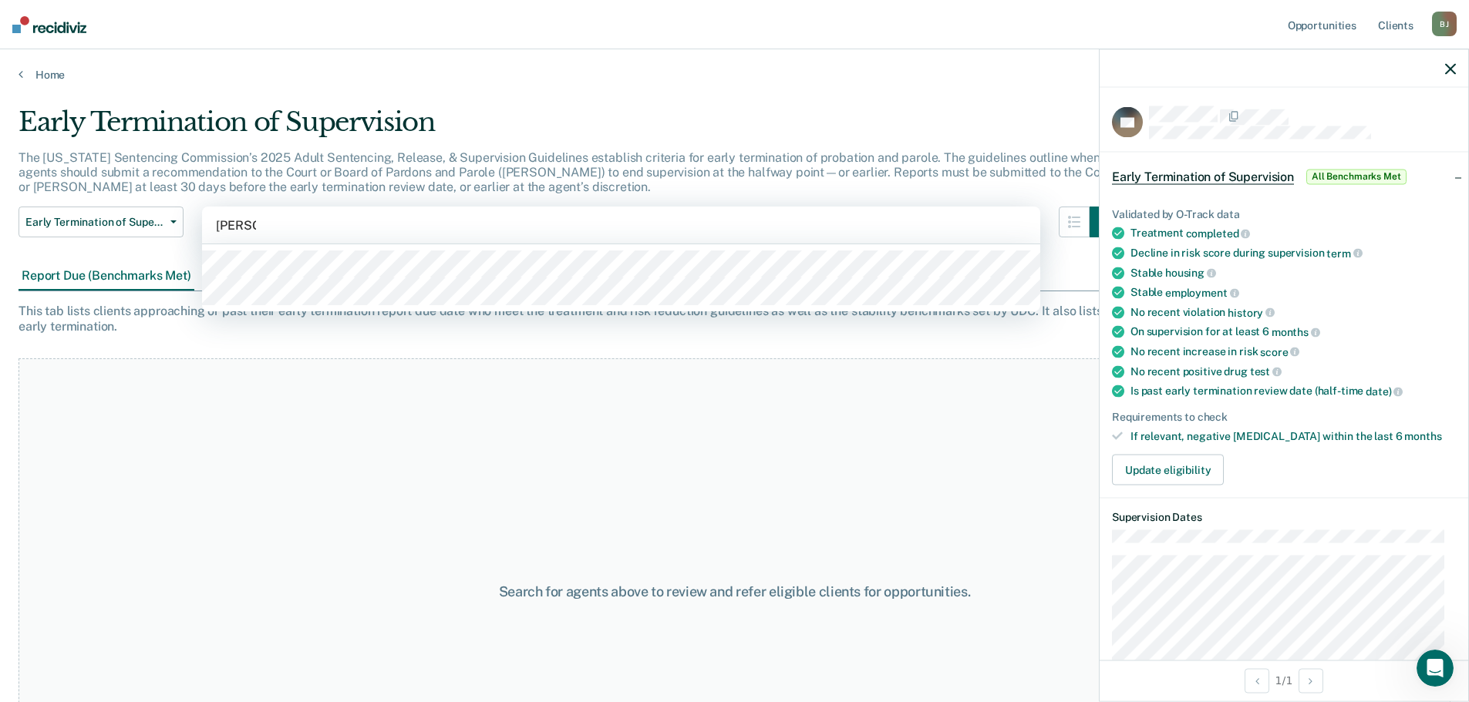
type input "jon mac"
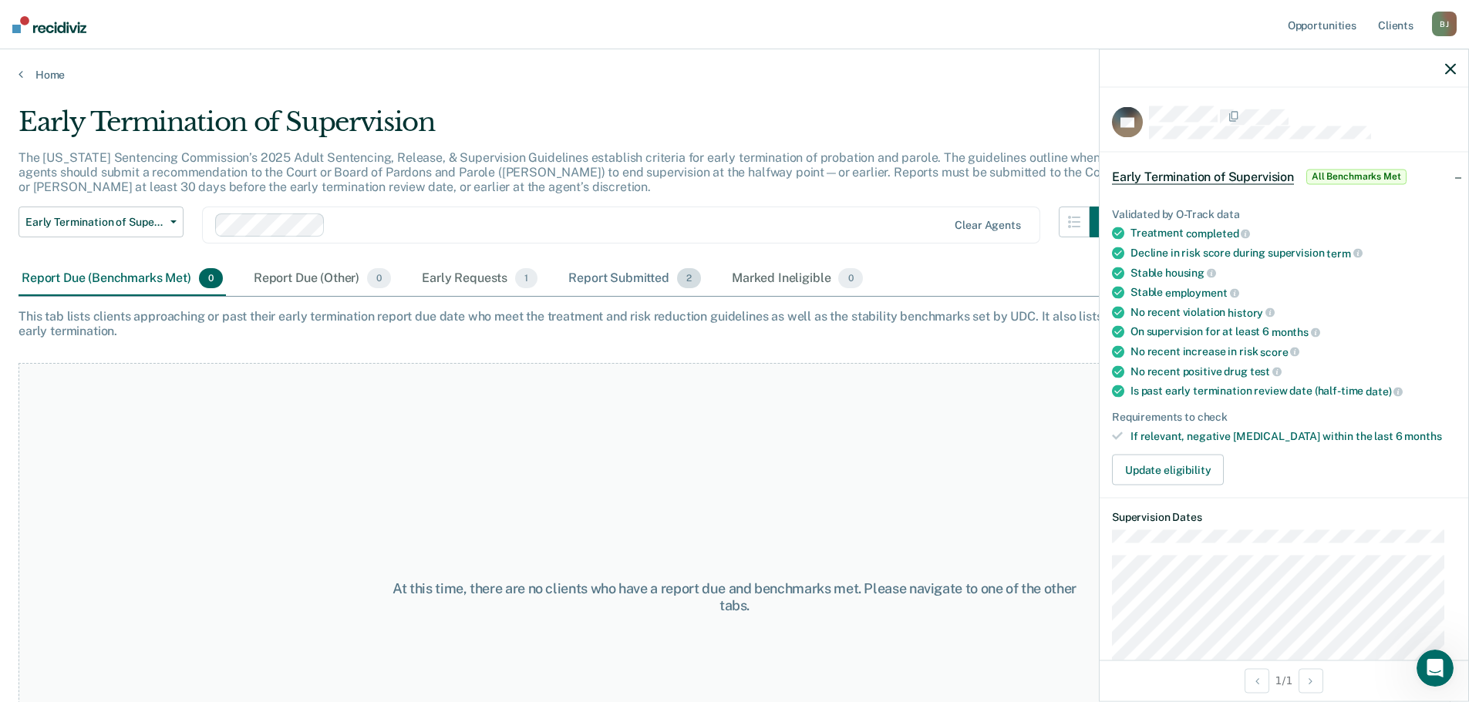
click at [649, 274] on div "Report Submitted 2" at bounding box center [634, 279] width 139 height 34
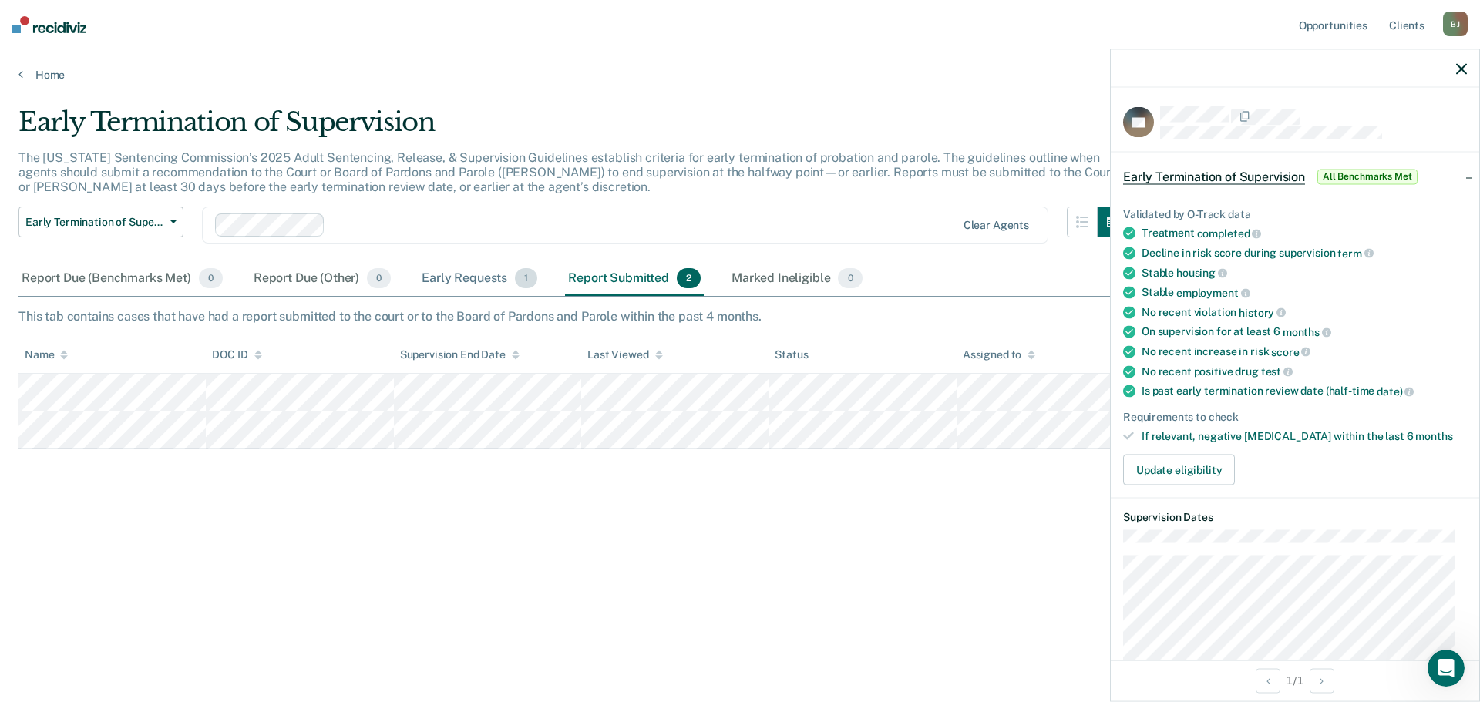
click at [456, 278] on div "Early Requests 1" at bounding box center [480, 279] width 122 height 34
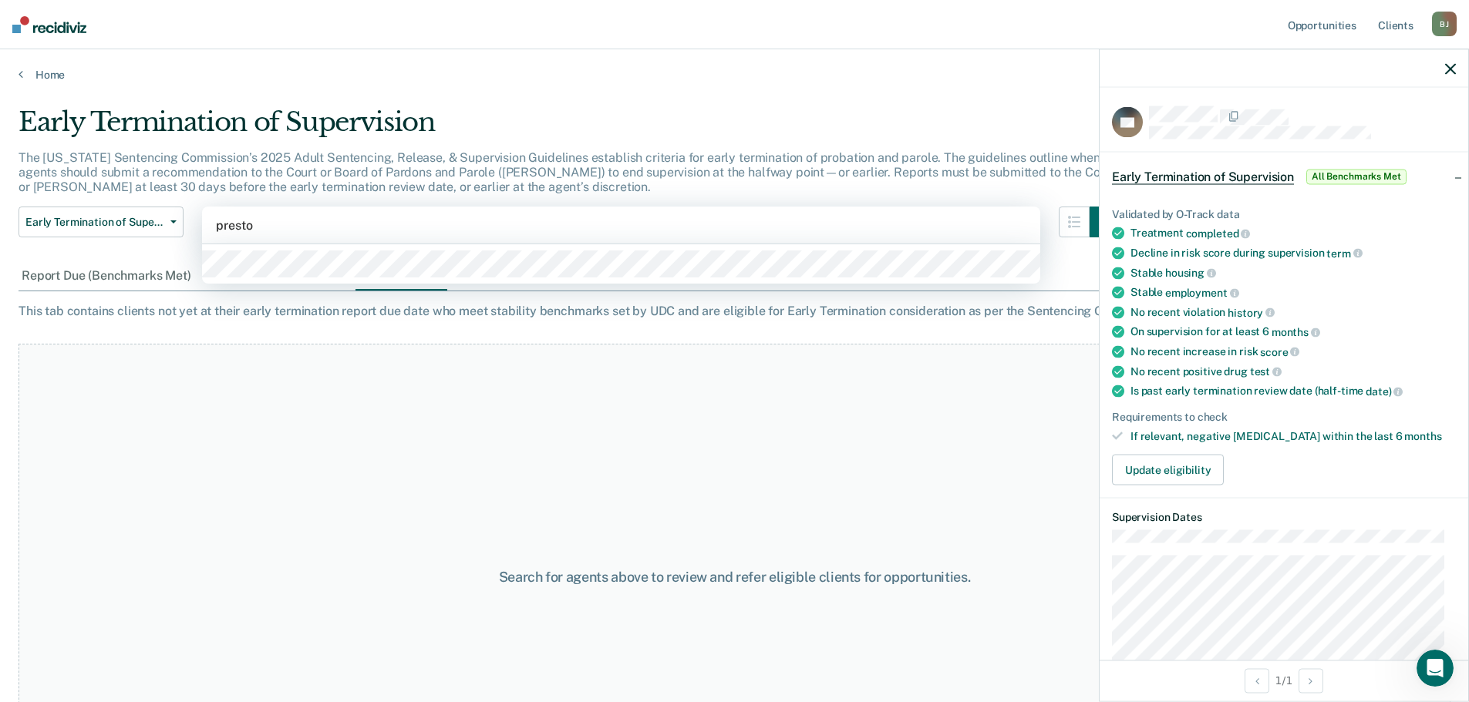
type input "preston"
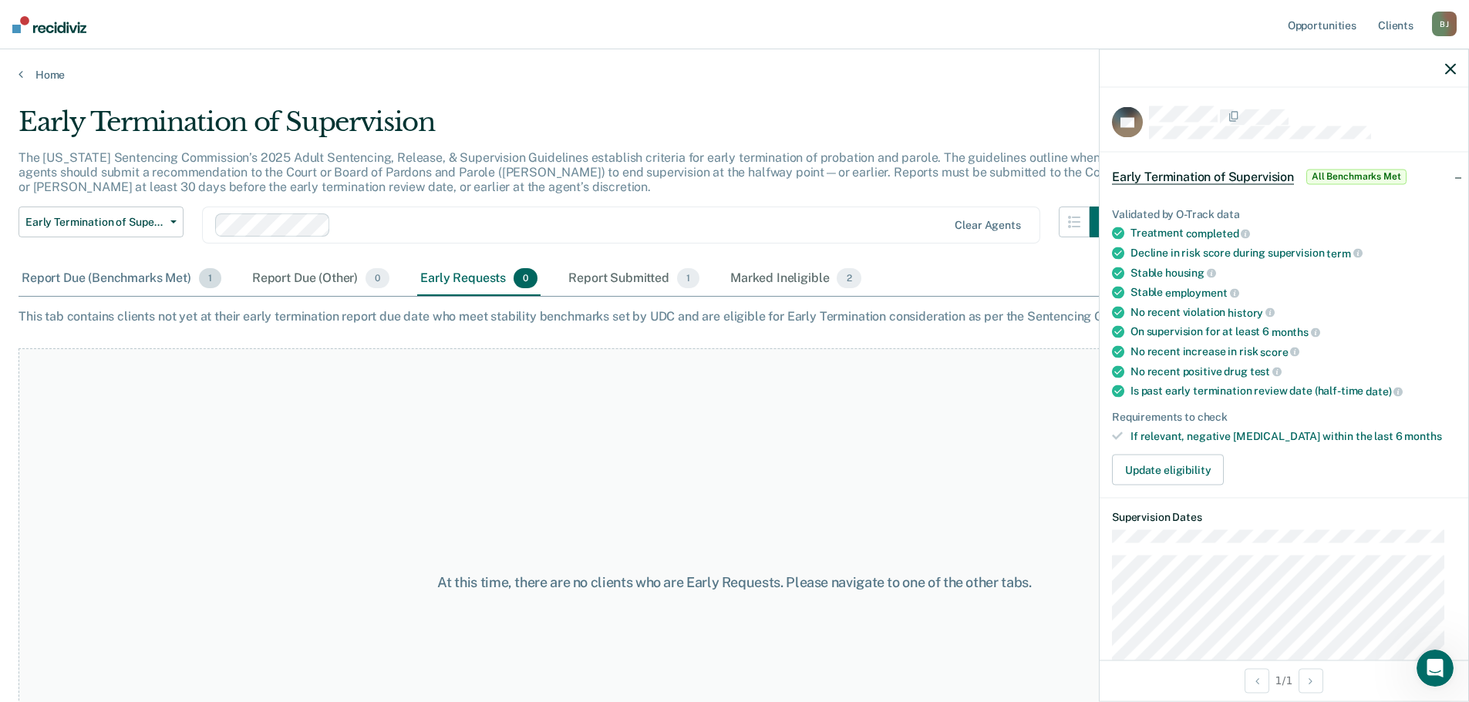
click at [118, 280] on div "Report Due (Benchmarks Met) 1" at bounding box center [122, 279] width 206 height 34
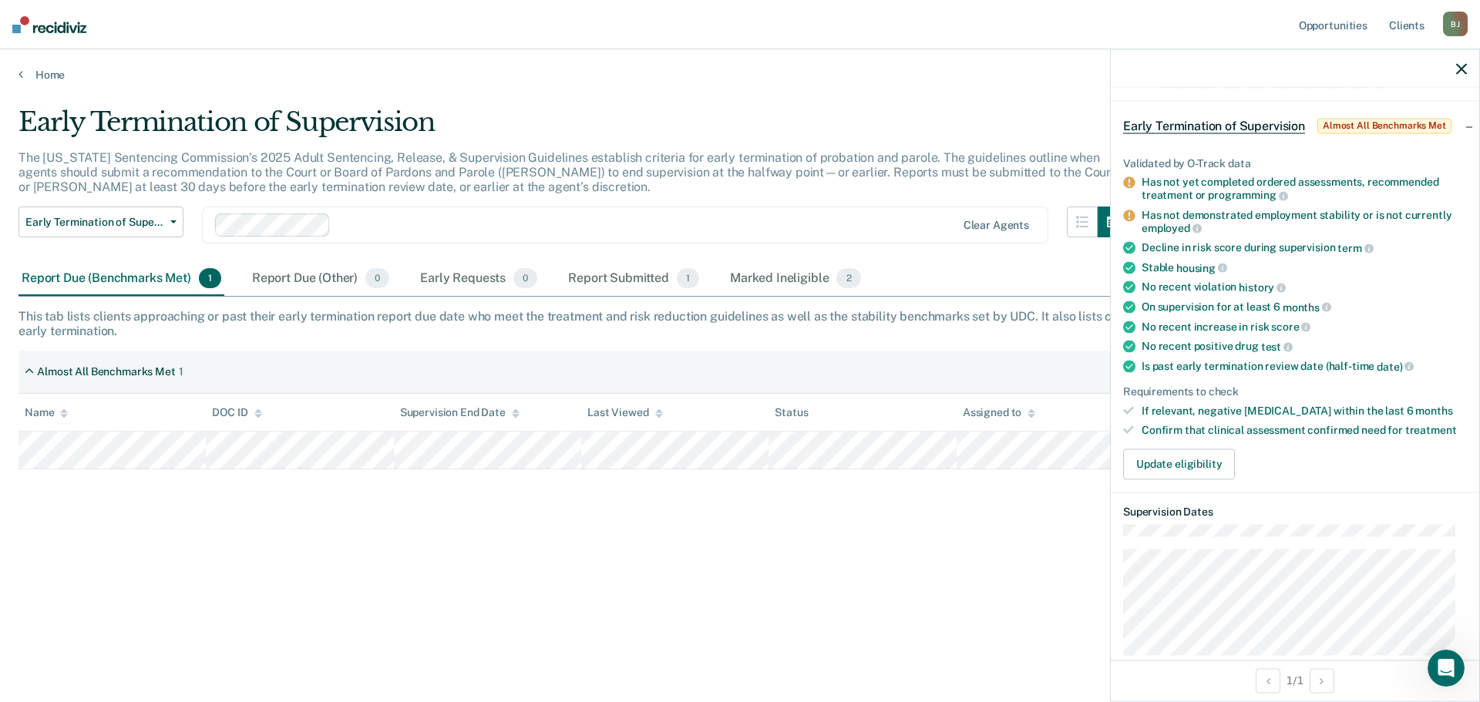
scroll to position [77, 0]
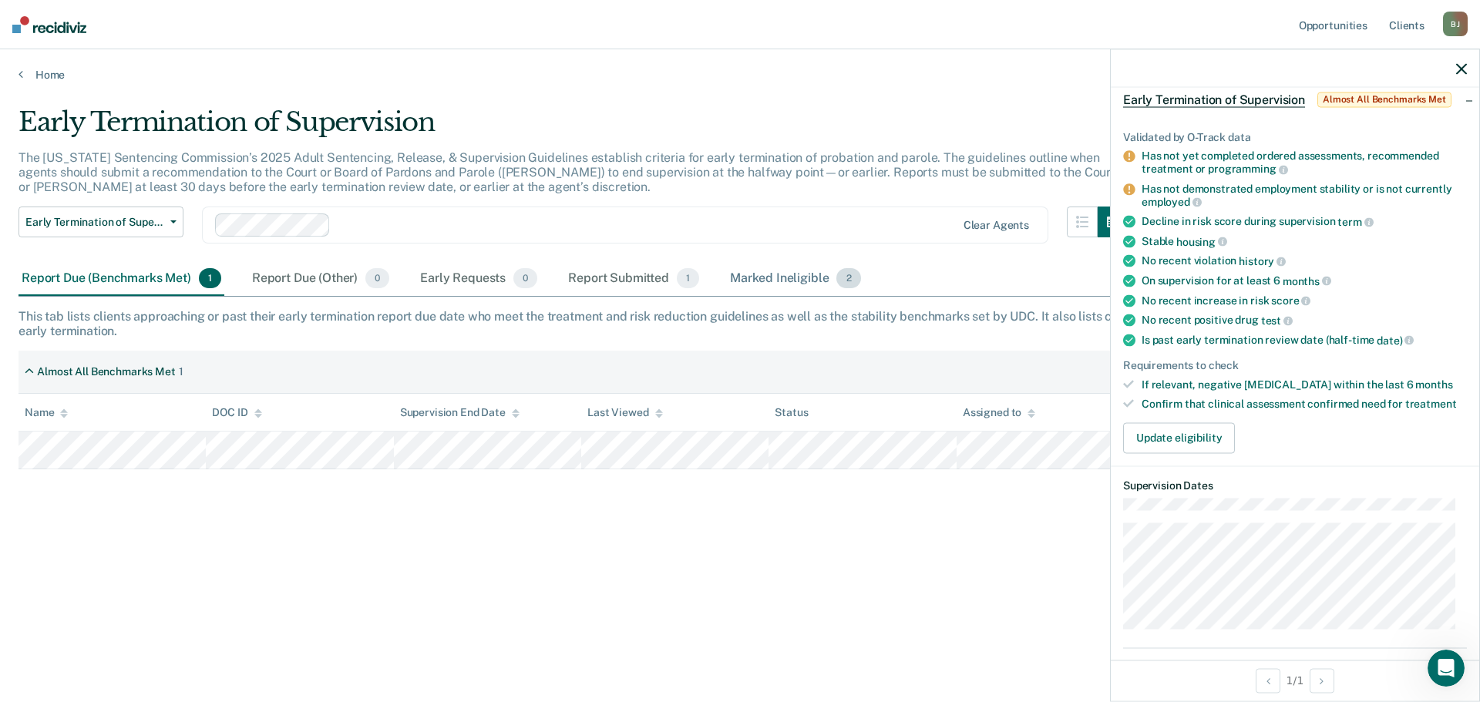
click at [771, 278] on div "Marked Ineligible 2" at bounding box center [795, 279] width 137 height 34
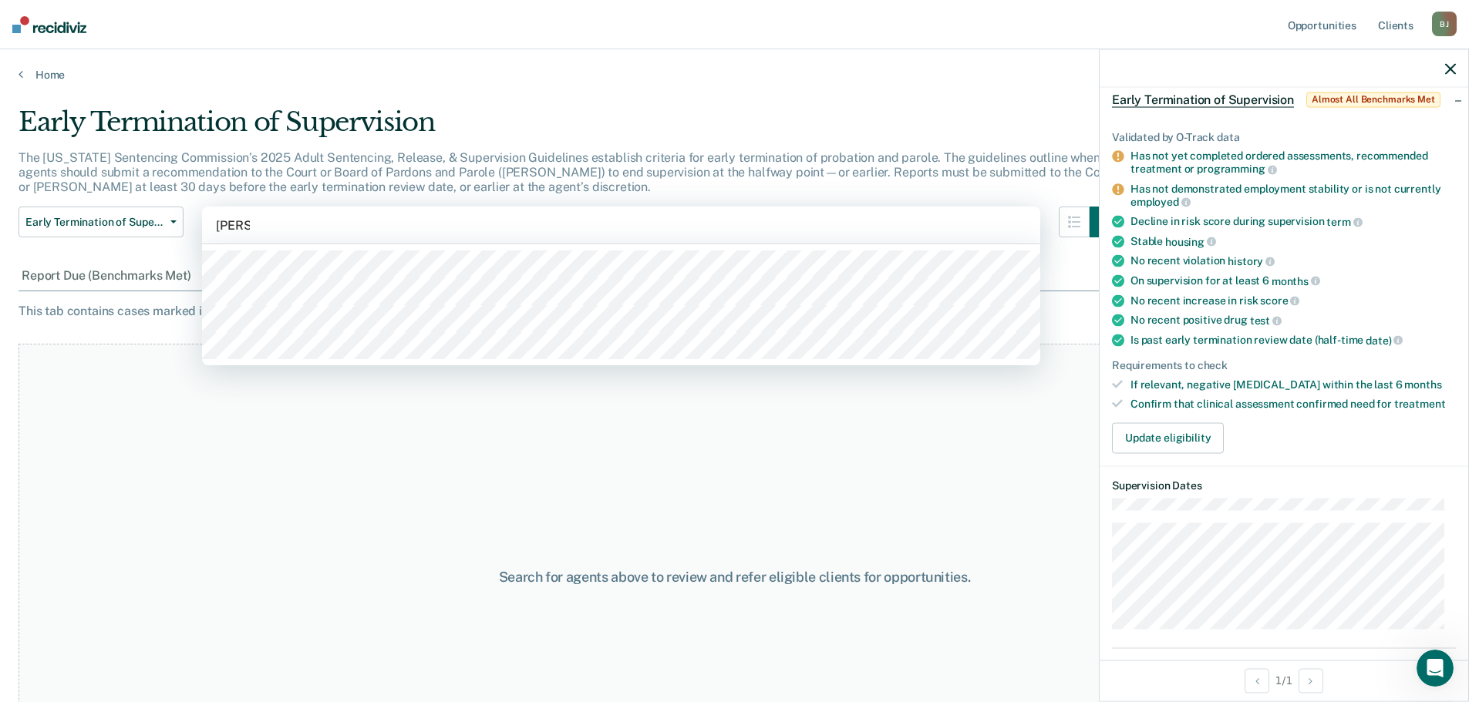
type input "sarah"
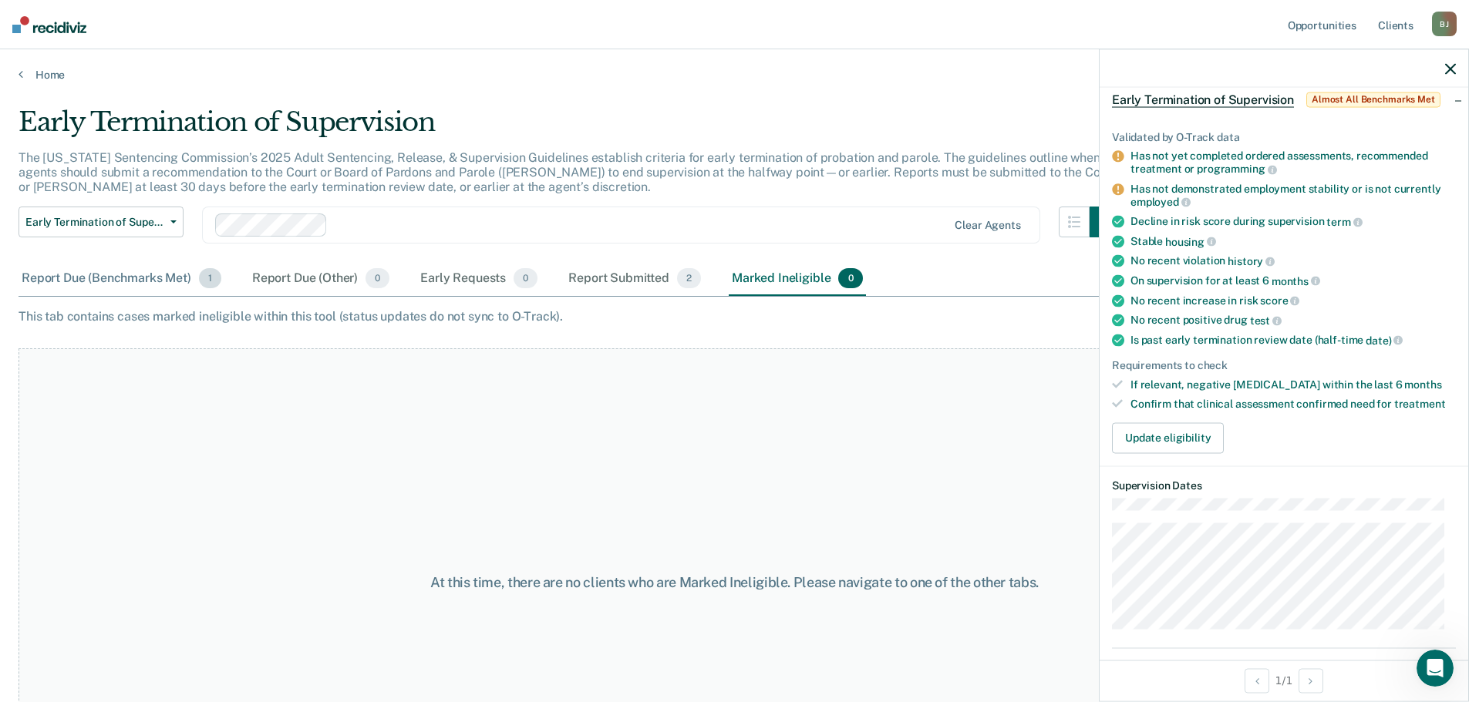
click at [137, 282] on div "Report Due (Benchmarks Met) 1" at bounding box center [122, 279] width 206 height 34
